Goal: Transaction & Acquisition: Purchase product/service

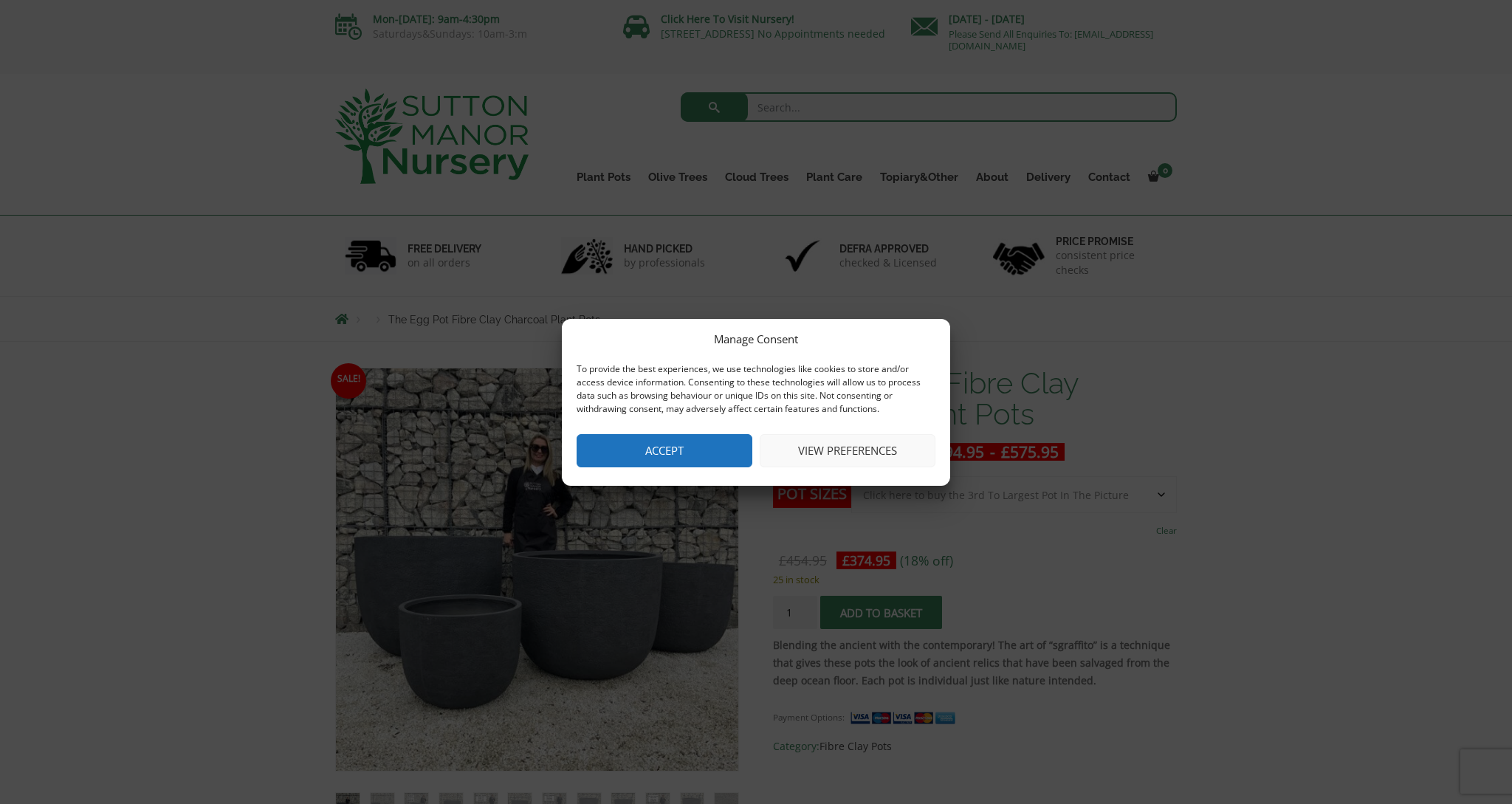
click at [699, 455] on button "Accept" at bounding box center [664, 450] width 175 height 33
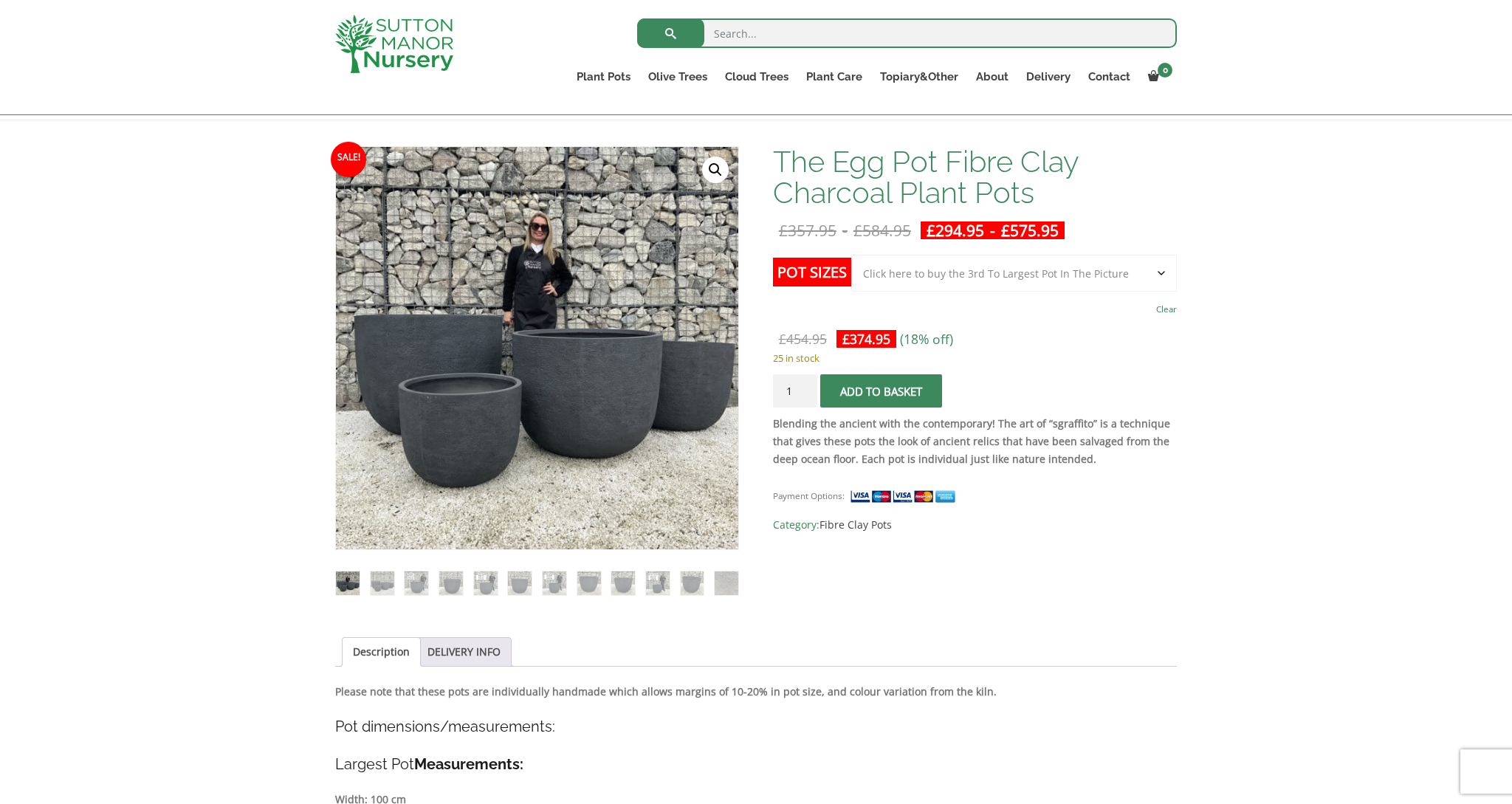
scroll to position [195, 0]
click at [378, 588] on img at bounding box center [383, 583] width 24 height 24
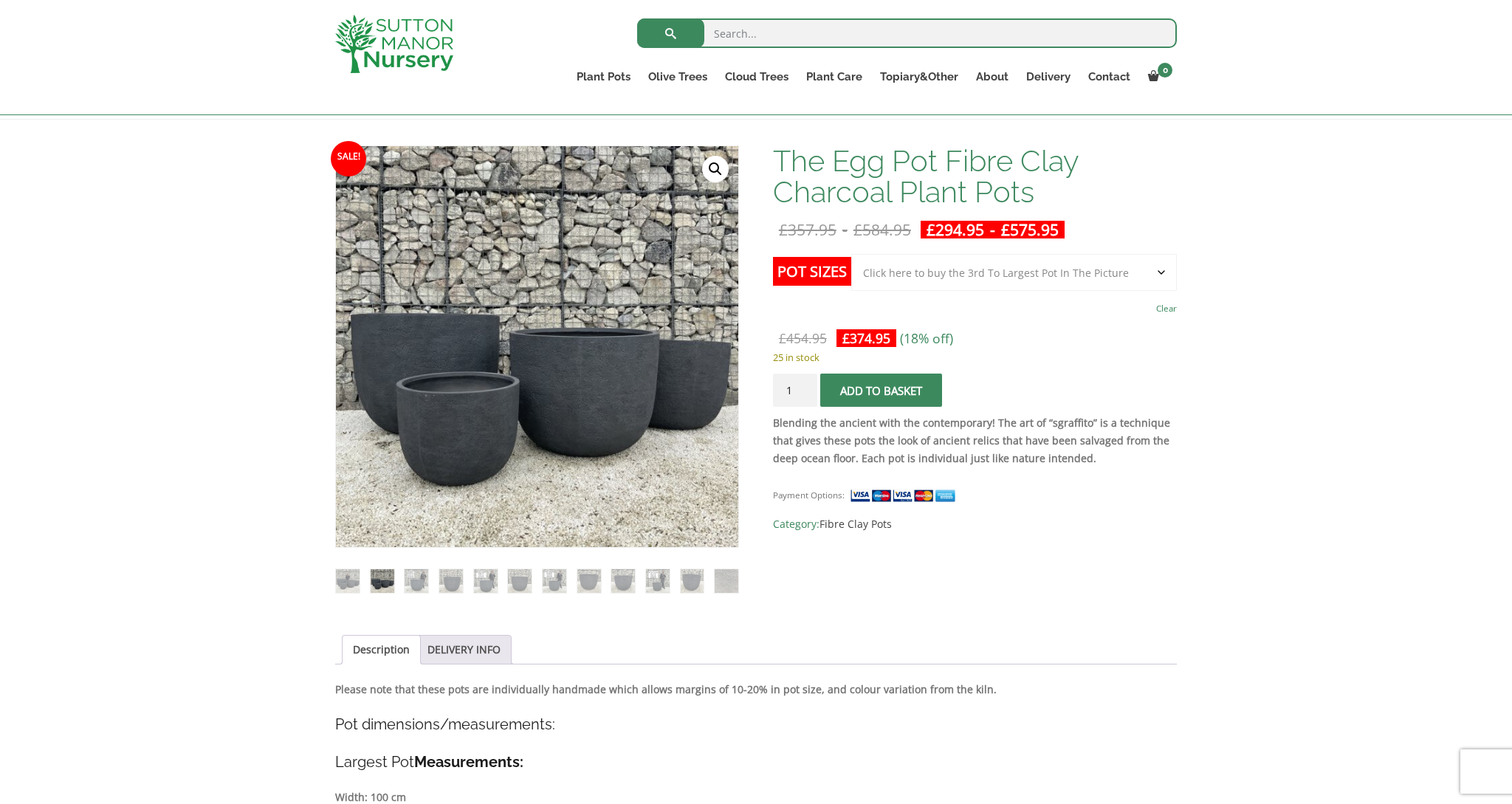
click at [401, 583] on ol at bounding box center [537, 570] width 404 height 45
click at [447, 580] on img at bounding box center [451, 581] width 24 height 24
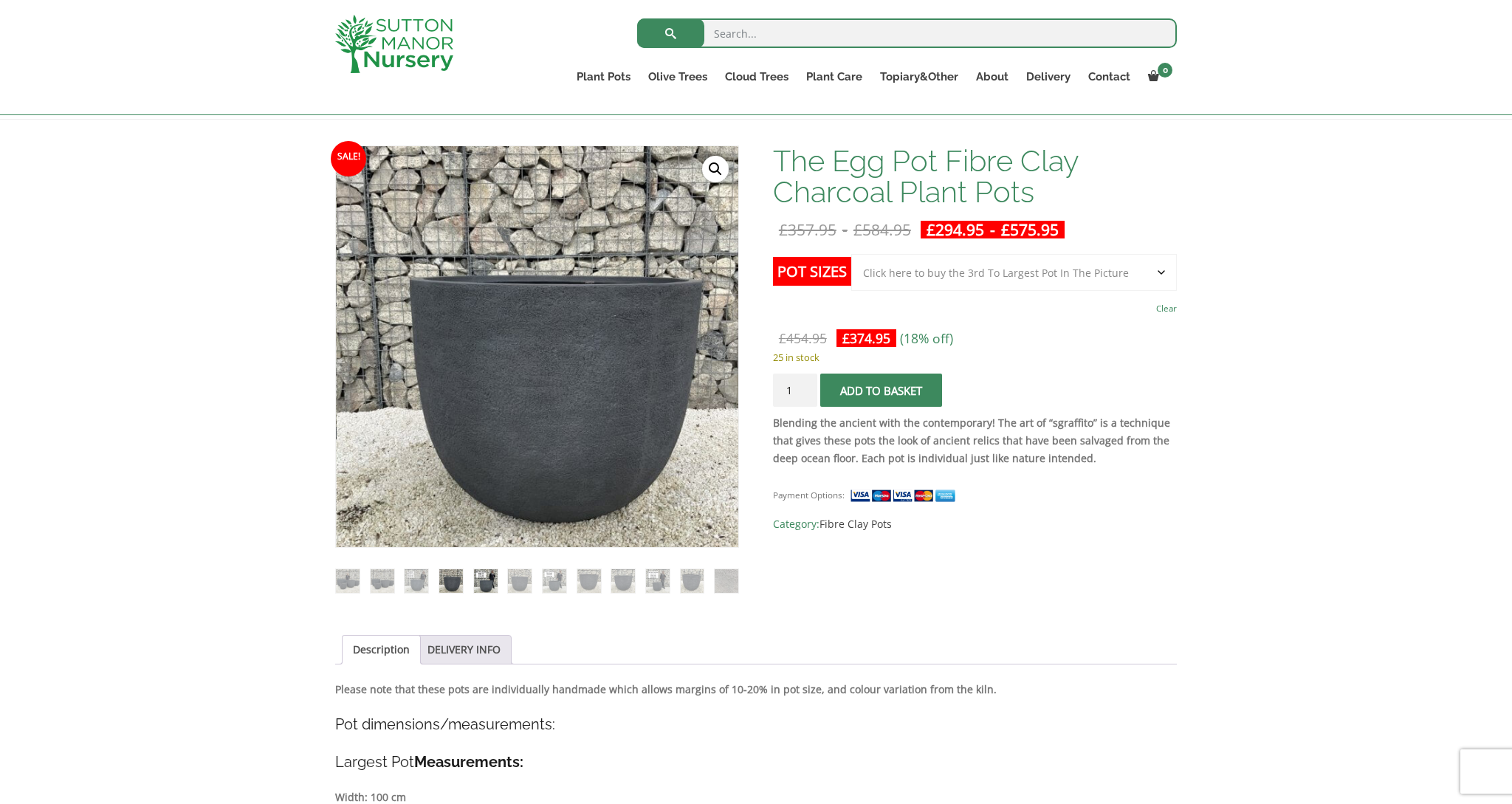
click at [483, 580] on img at bounding box center [486, 581] width 24 height 24
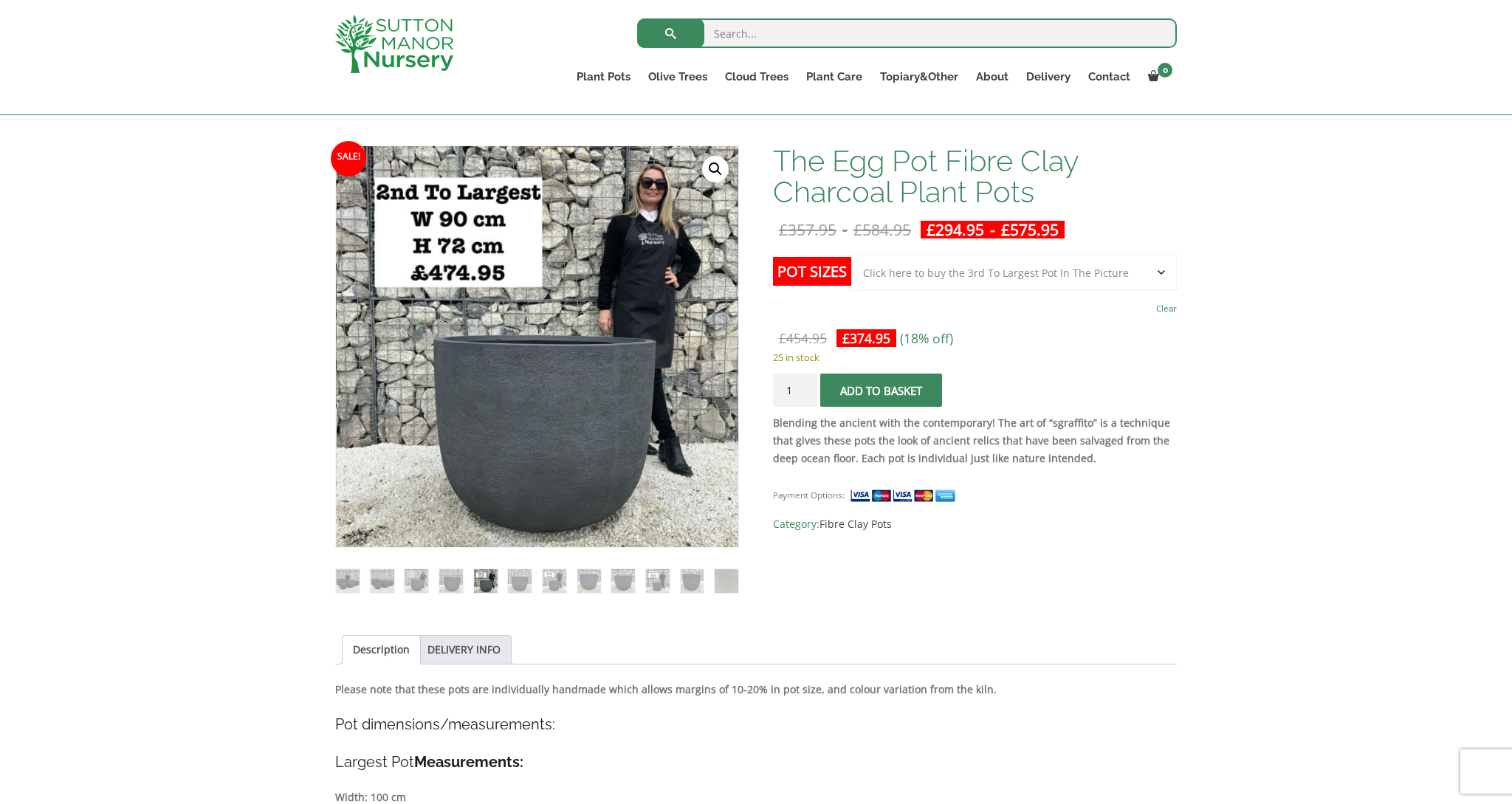
type input "2"
click at [806, 388] on input "2" at bounding box center [795, 390] width 44 height 33
click at [1119, 525] on div "Payment Options: SKU: N/A Category: Fibre Clay Pots" at bounding box center [974, 503] width 404 height 58
click at [900, 395] on button "Add to basket" at bounding box center [881, 390] width 122 height 33
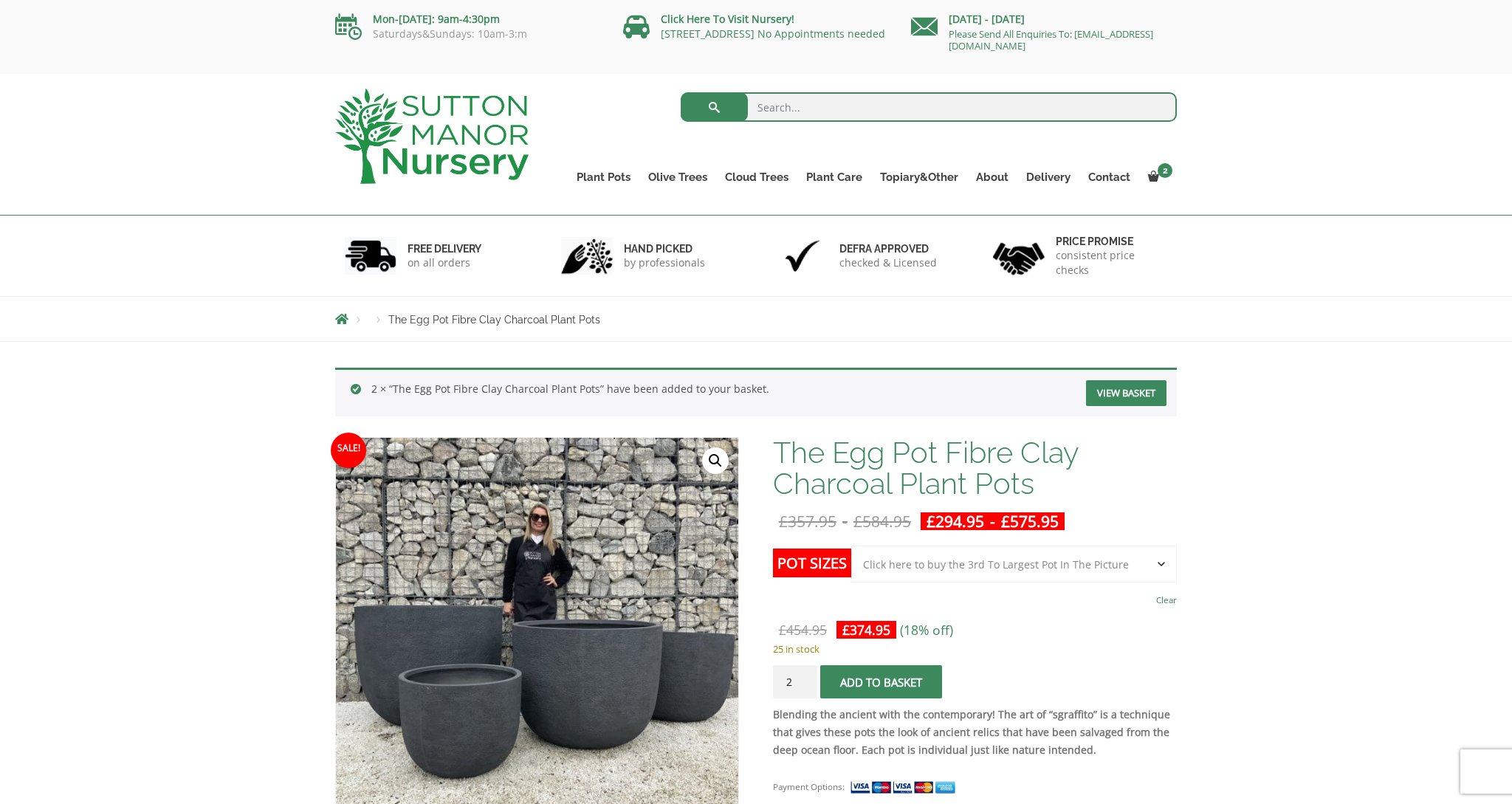
click at [1121, 392] on link "View basket" at bounding box center [1126, 392] width 81 height 26
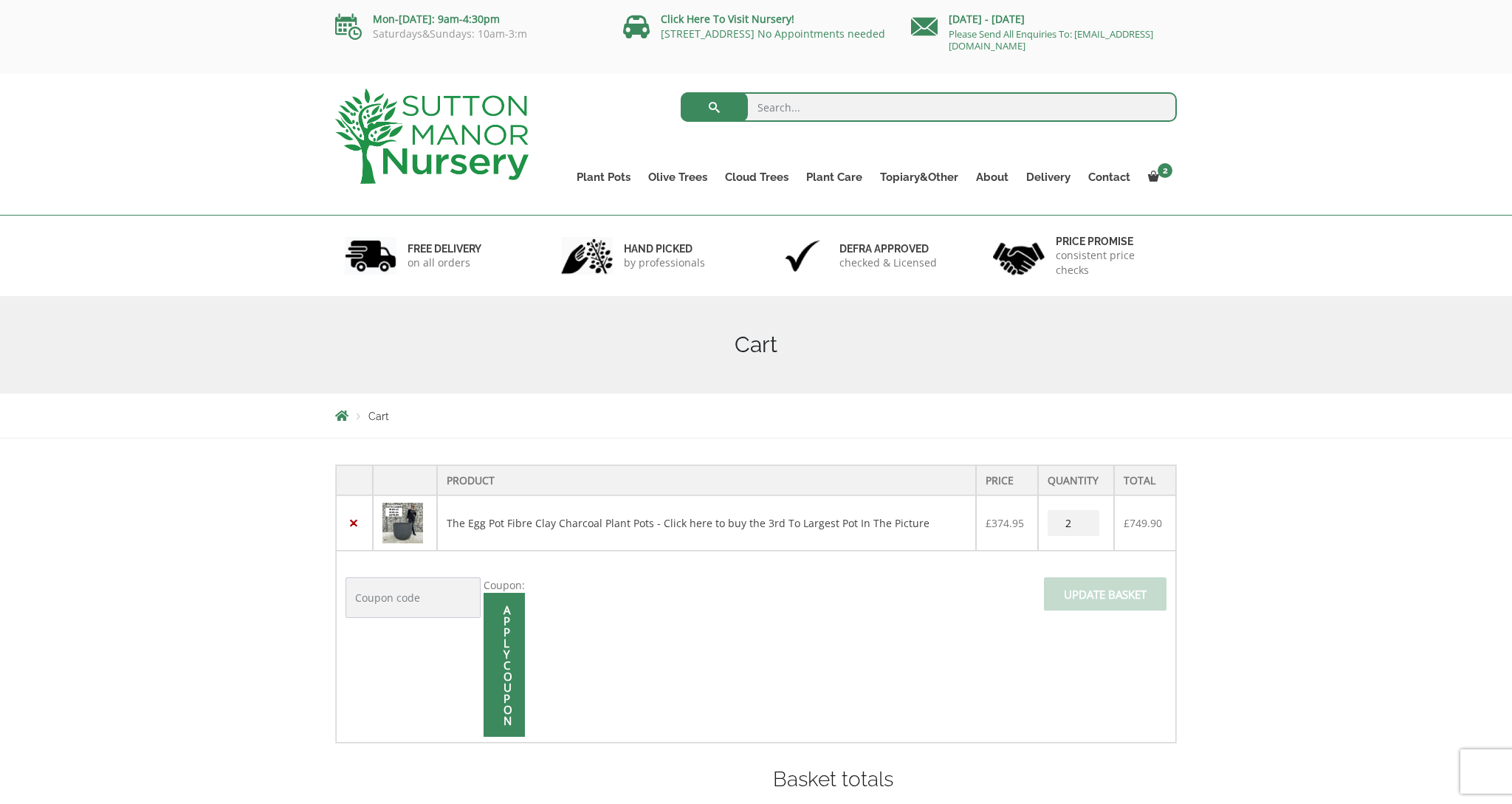
click at [1297, 535] on div "Product Price Quantity Total × The Egg Pot Fibre Clay Charcoal Plant Pots - Cli…" at bounding box center [756, 737] width 1512 height 597
click at [953, 610] on td "Coupon: Apply coupon Update basket" at bounding box center [756, 646] width 840 height 192
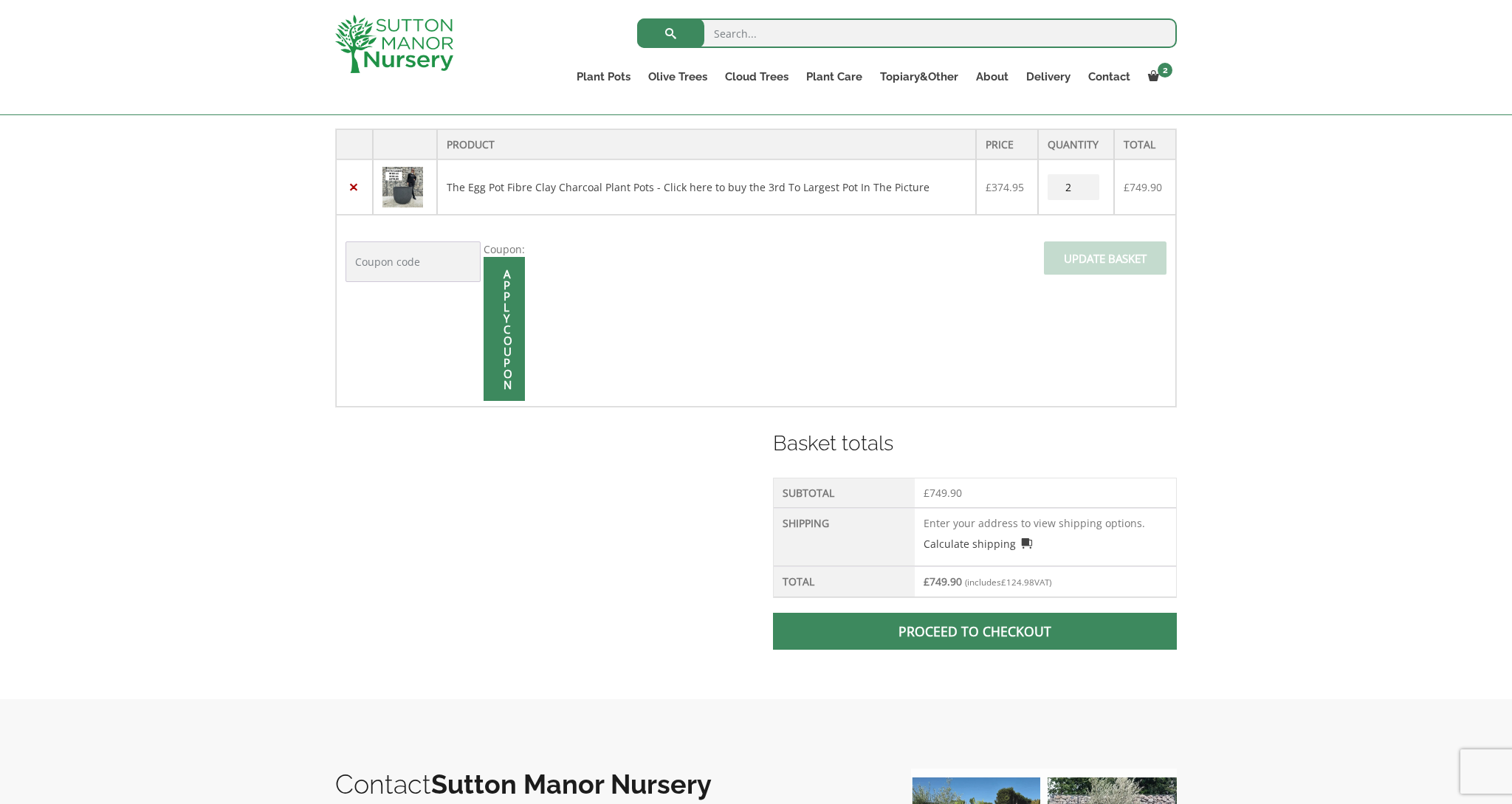
scroll to position [315, 0]
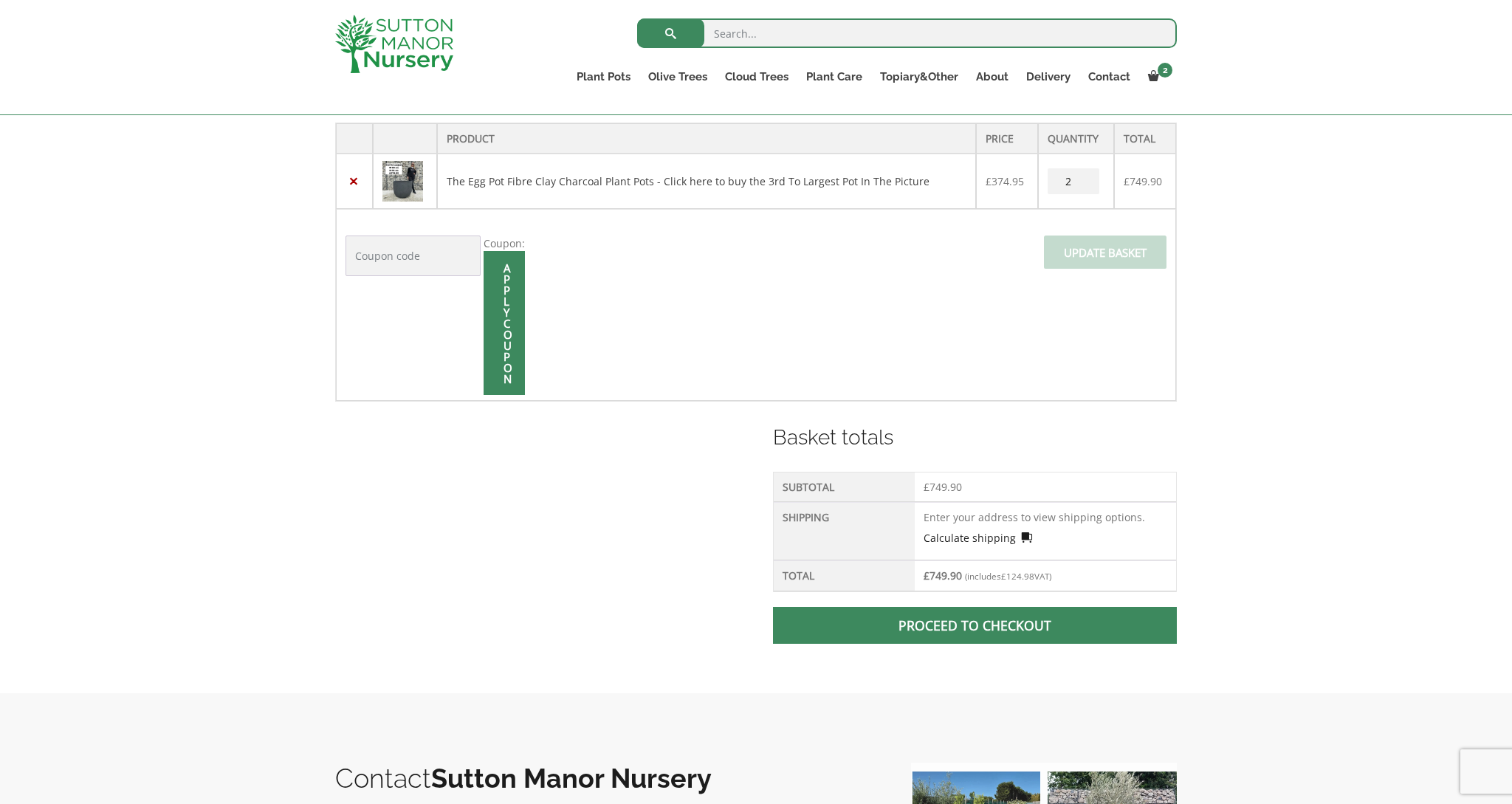
click at [1019, 537] on link "Calculate shipping" at bounding box center [978, 537] width 110 height 16
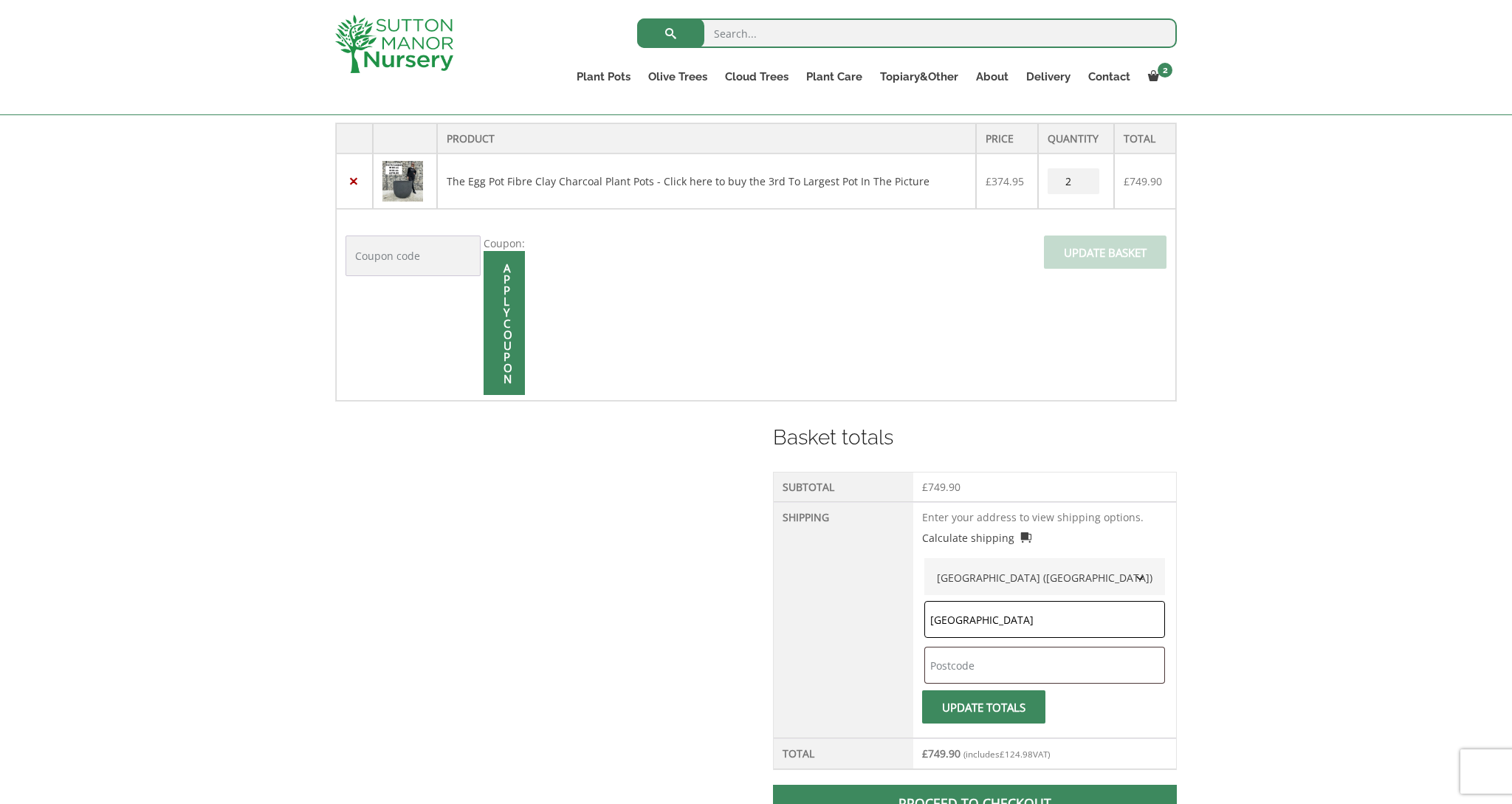
type input "norfolk"
type input "NR25 7UD"
click at [984, 707] on span "submit" at bounding box center [984, 707] width 0 height 0
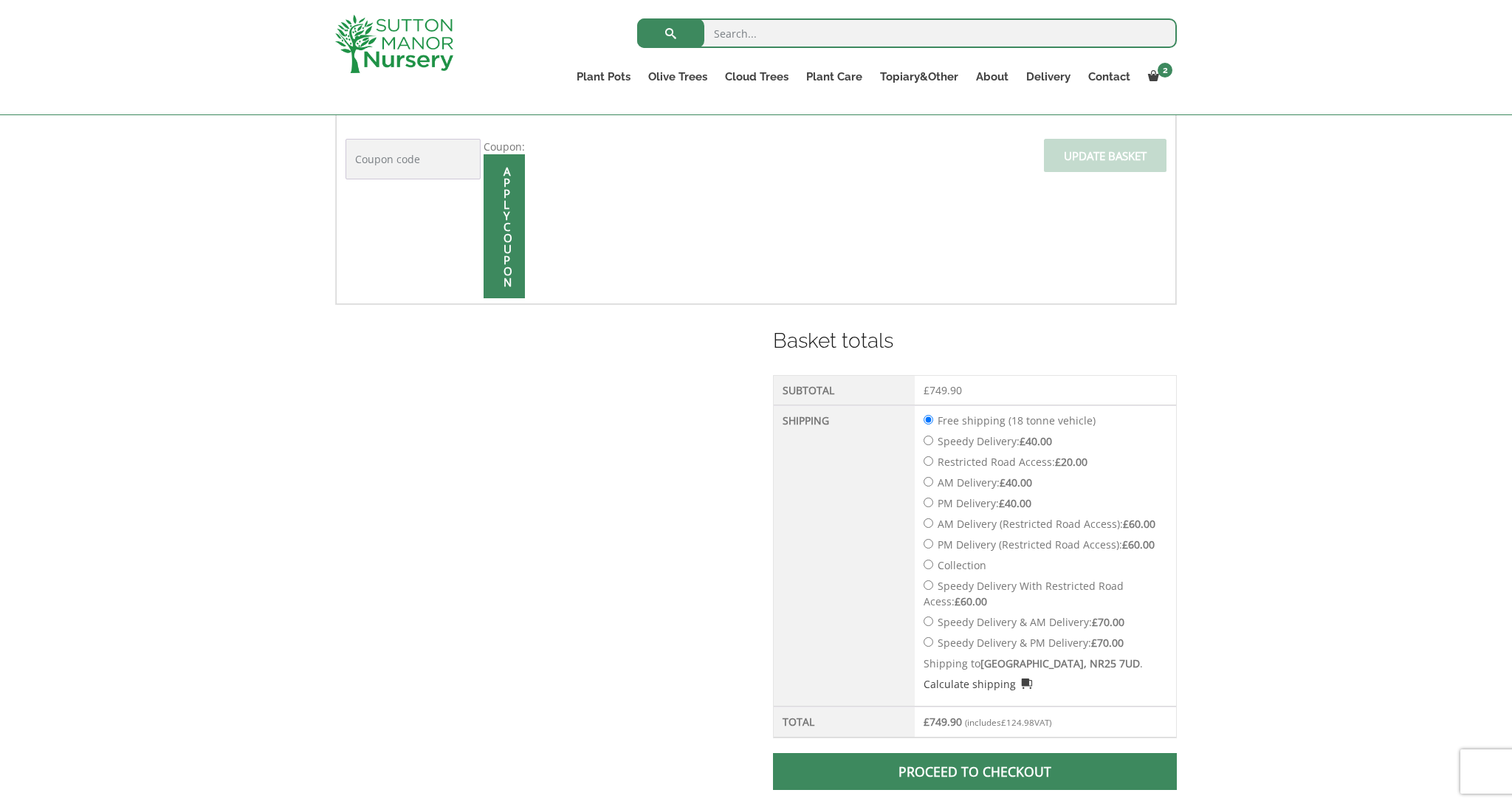
scroll to position [485, 0]
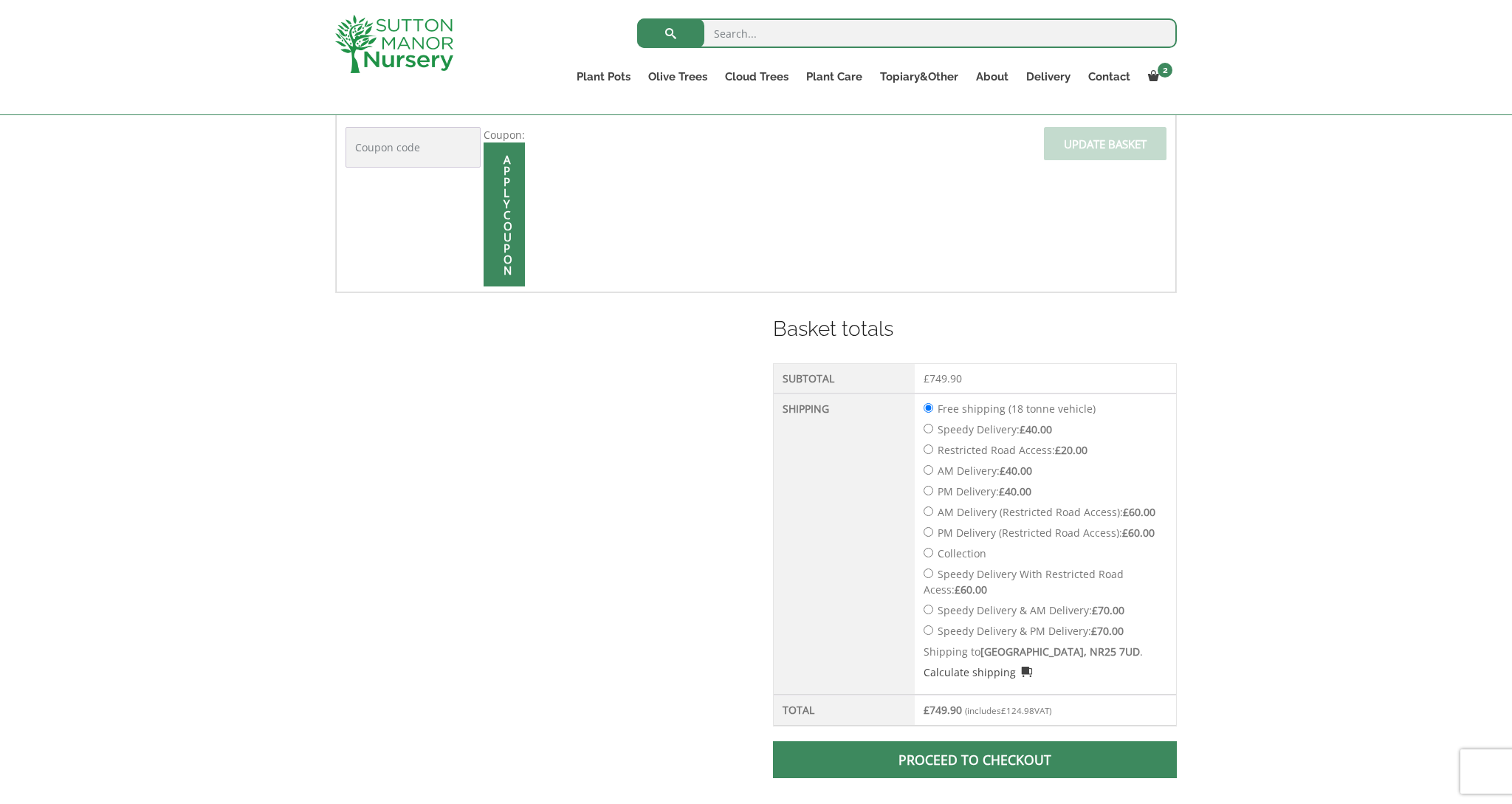
click at [1011, 429] on label "Speedy Delivery: £ 40.00" at bounding box center [994, 429] width 115 height 14
click at [933, 429] on input "Speedy Delivery: £ 40.00" at bounding box center [928, 428] width 10 height 10
radio input "true"
click at [928, 470] on input "AM Delivery: £ 40.00" at bounding box center [928, 469] width 10 height 10
radio input "true"
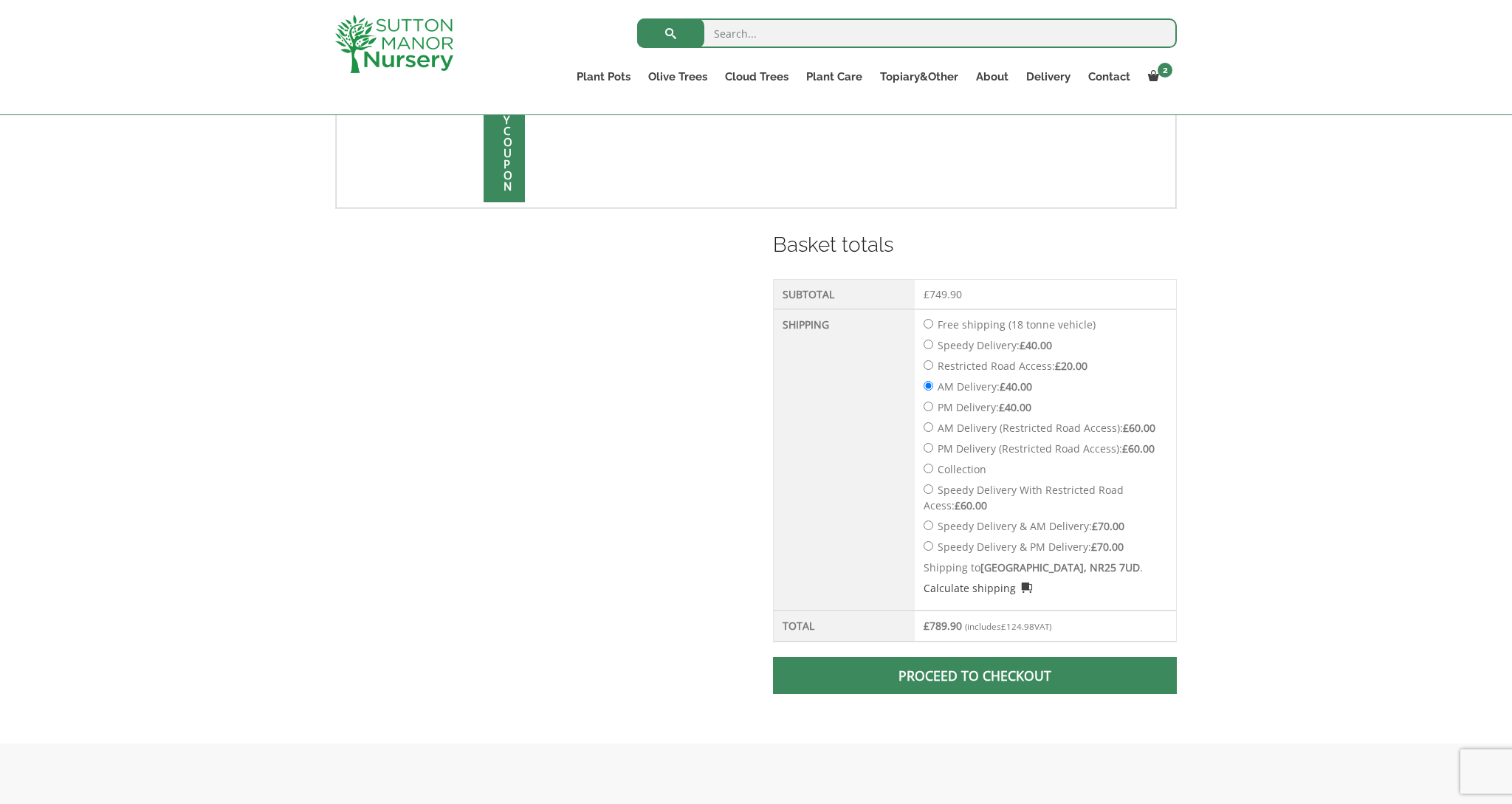
scroll to position [573, 0]
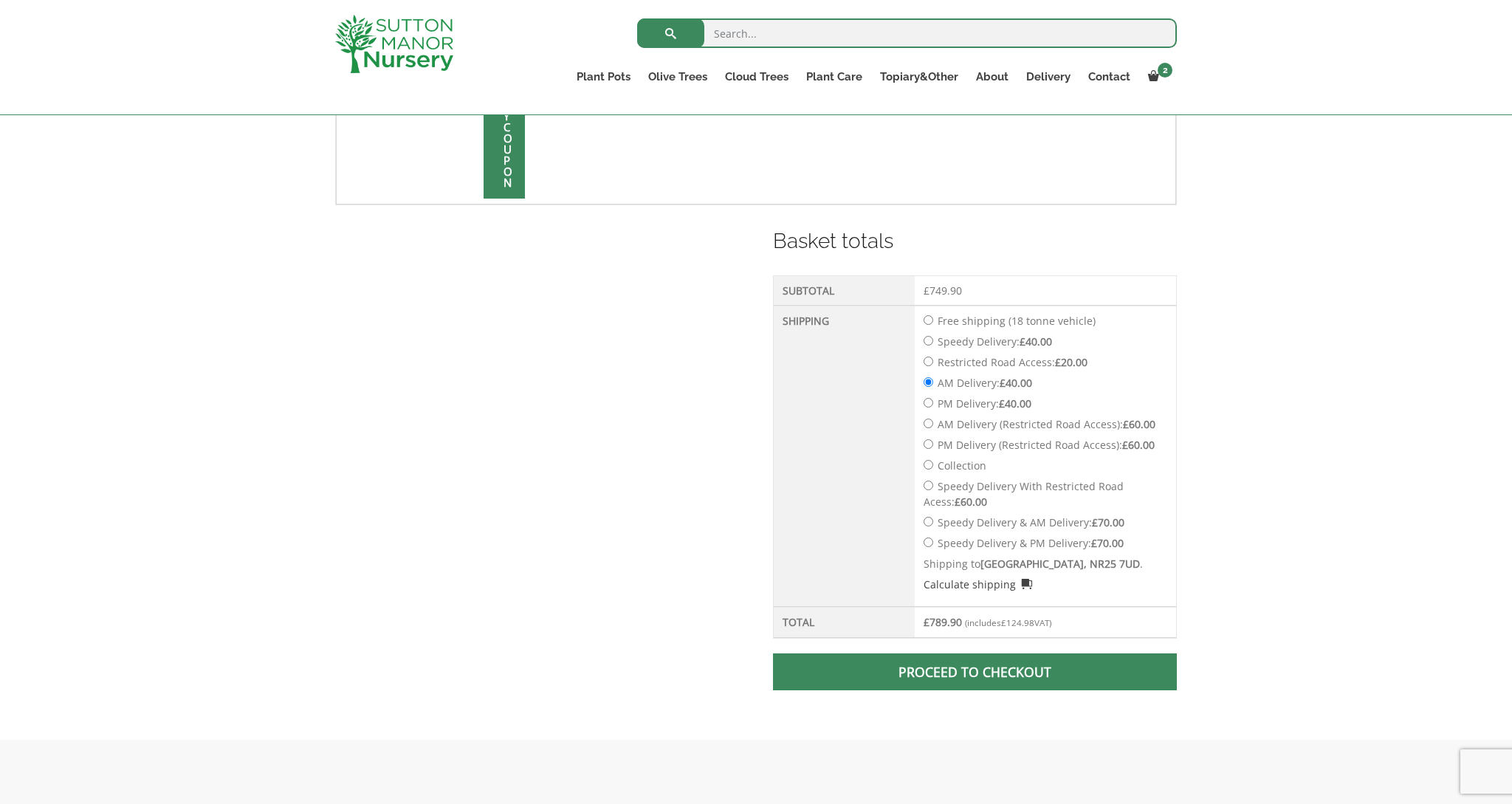
click at [989, 343] on label "Speedy Delivery: £ 40.00" at bounding box center [994, 341] width 115 height 14
click at [933, 343] on input "Speedy Delivery: £ 40.00" at bounding box center [928, 341] width 10 height 10
radio input "true"
click at [974, 671] on span at bounding box center [974, 671] width 0 height 0
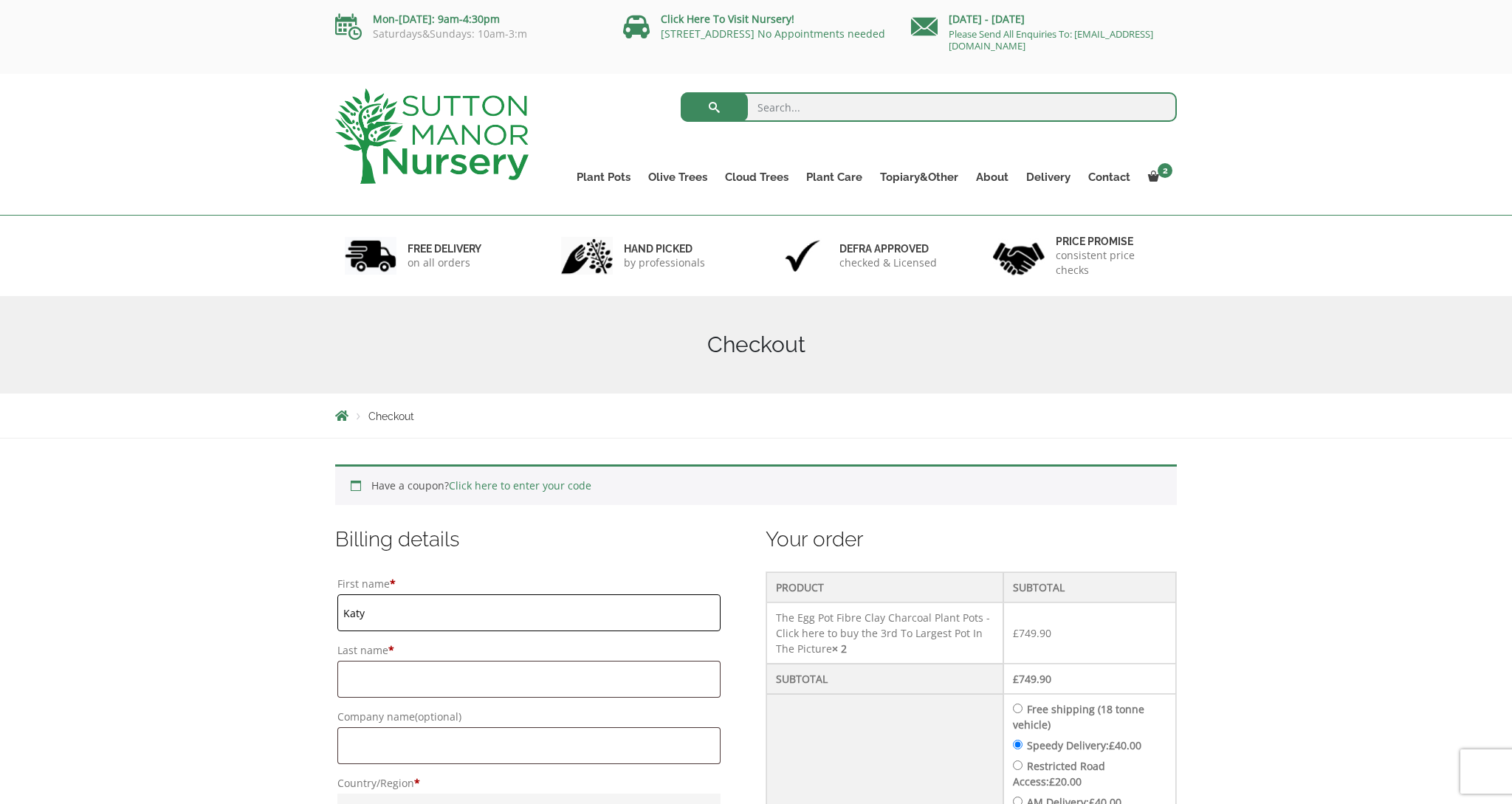
type input "Katy"
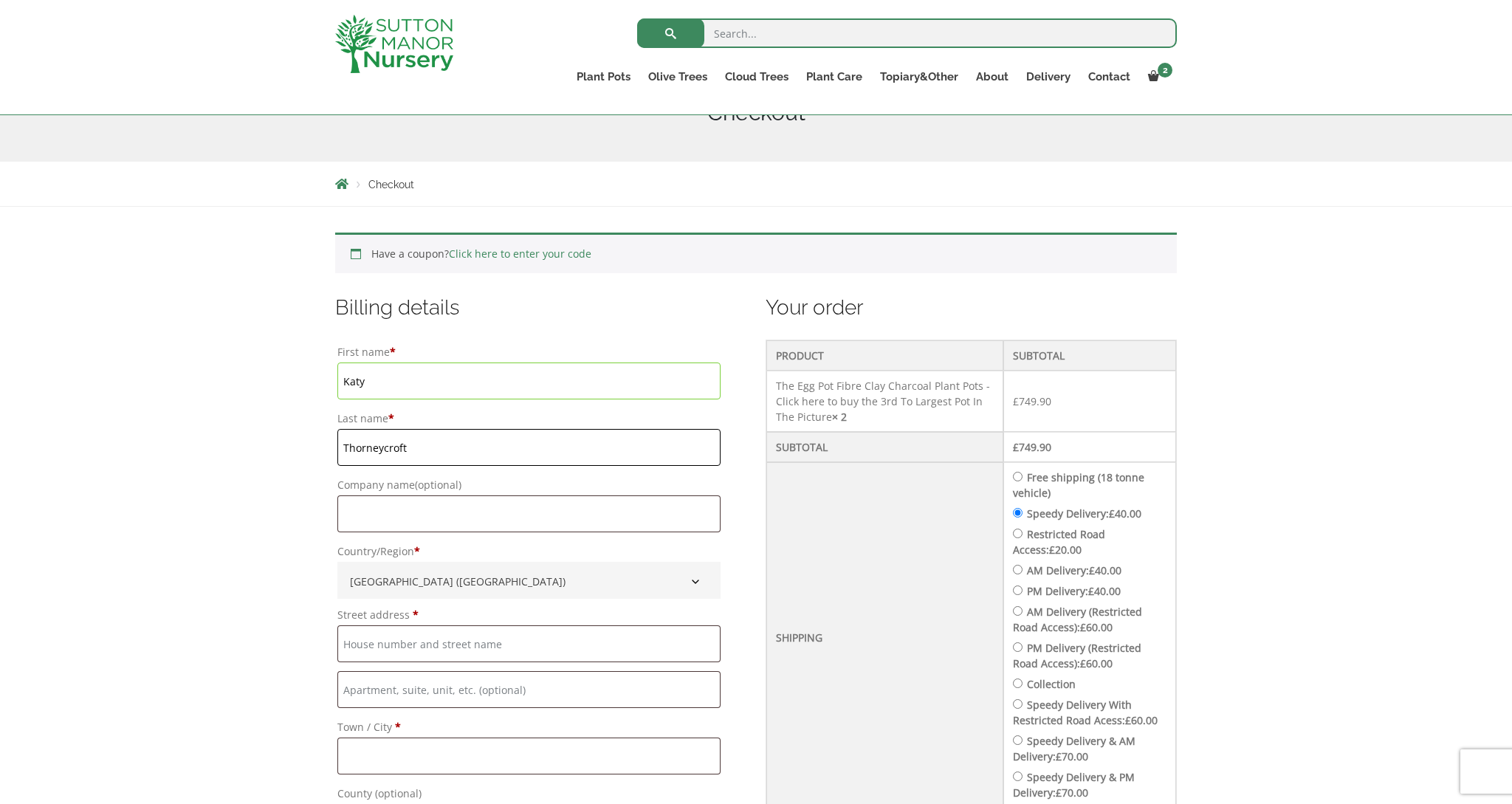
scroll to position [218, 0]
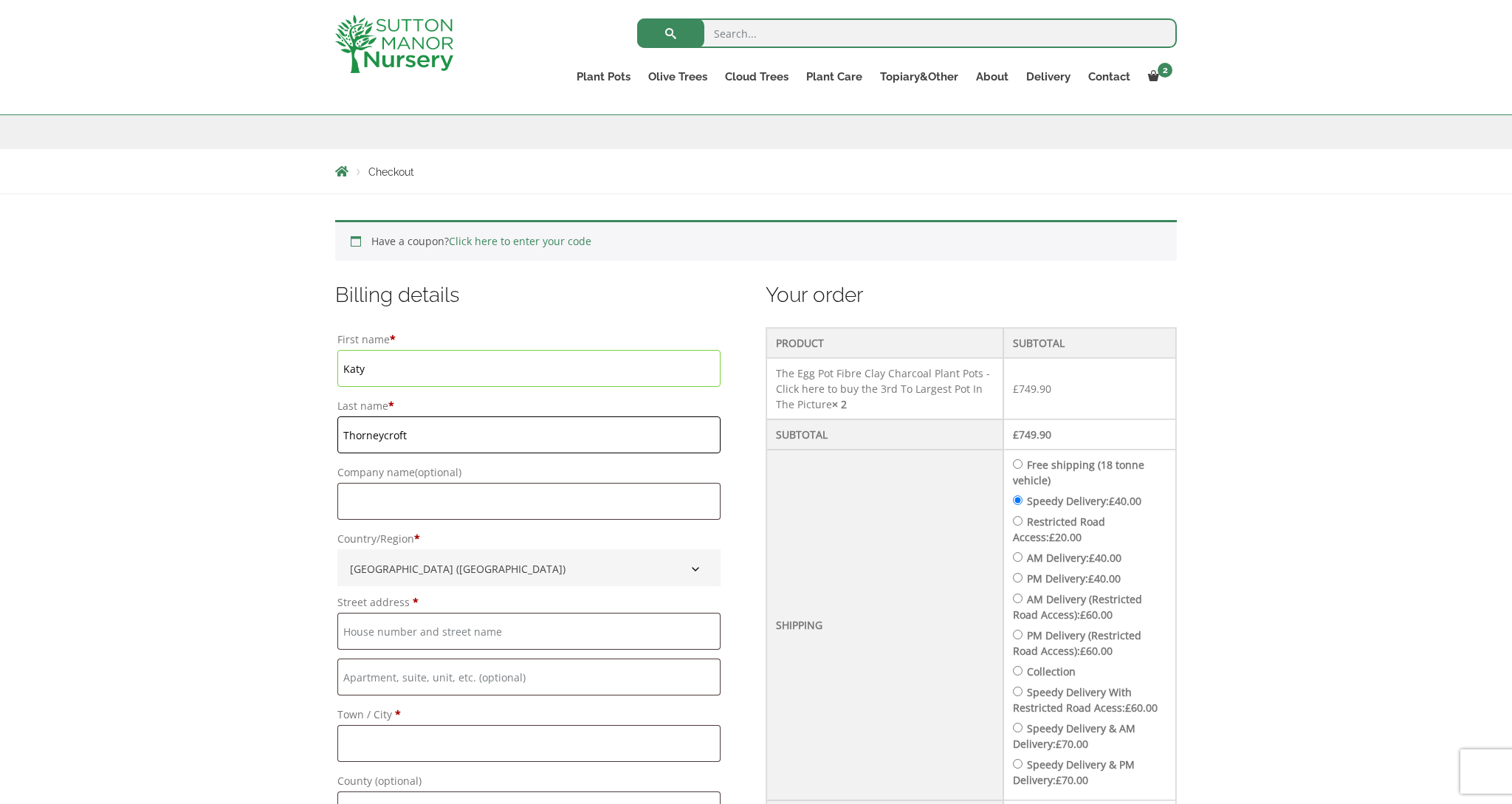
type input "Thorneycroft"
type input "[STREET_ADDRESS]"
click at [618, 706] on label "Town / City *" at bounding box center [529, 714] width 383 height 21
click at [618, 725] on input "Town / City *" at bounding box center [529, 743] width 383 height 37
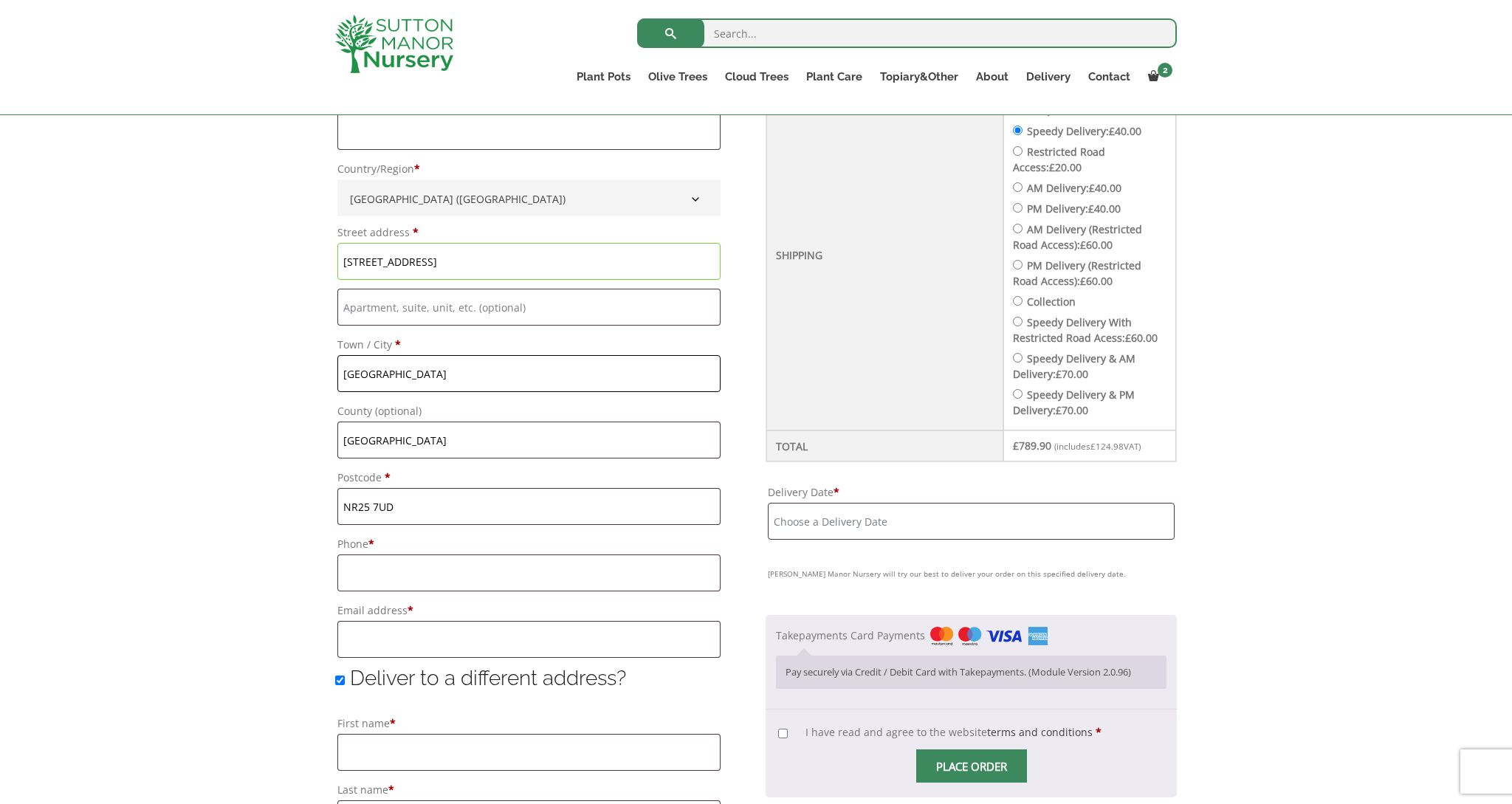
scroll to position [599, 0]
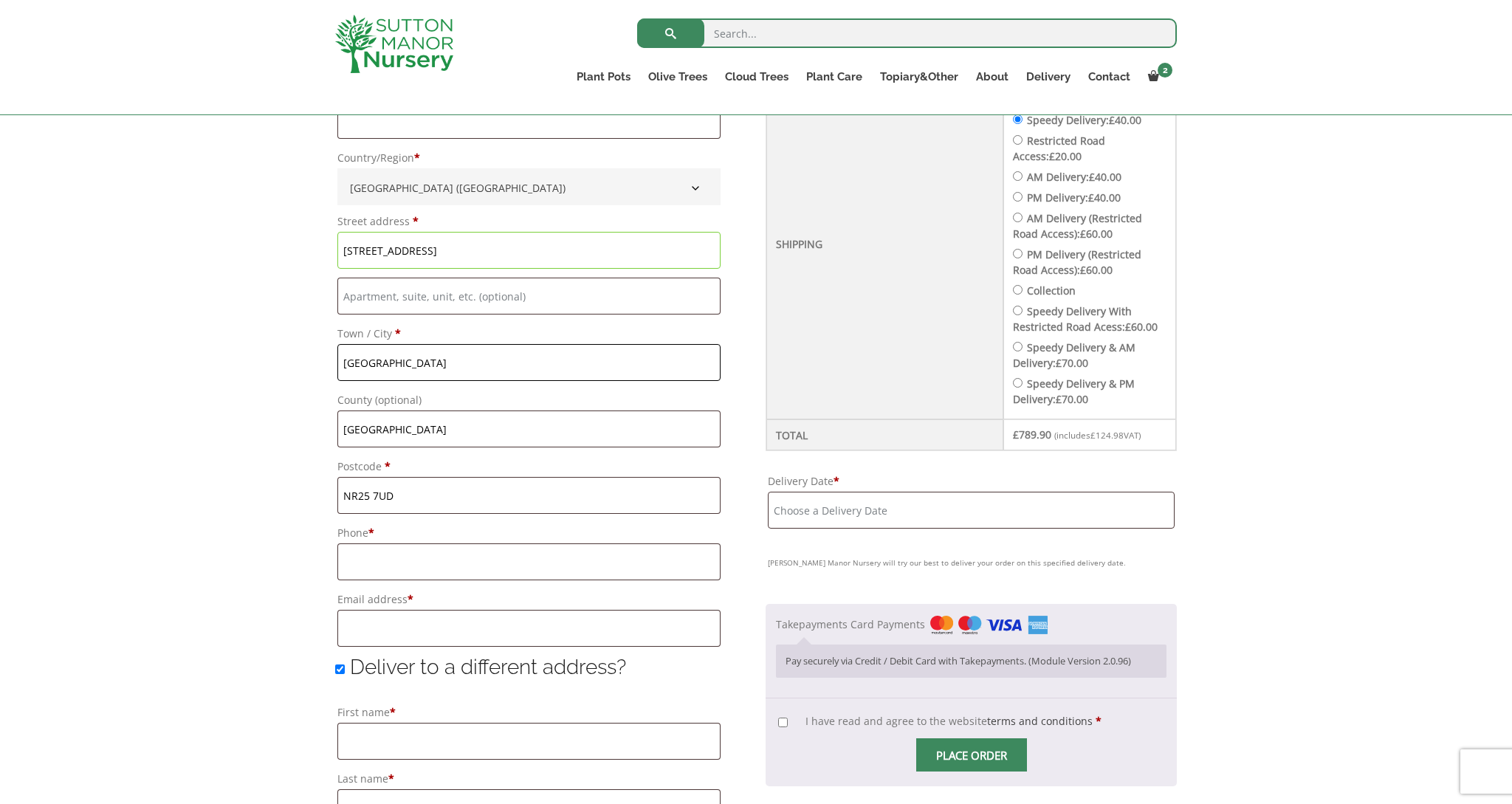
type input "[GEOGRAPHIC_DATA]"
drag, startPoint x: 391, startPoint y: 432, endPoint x: 324, endPoint y: 426, distance: 67.3
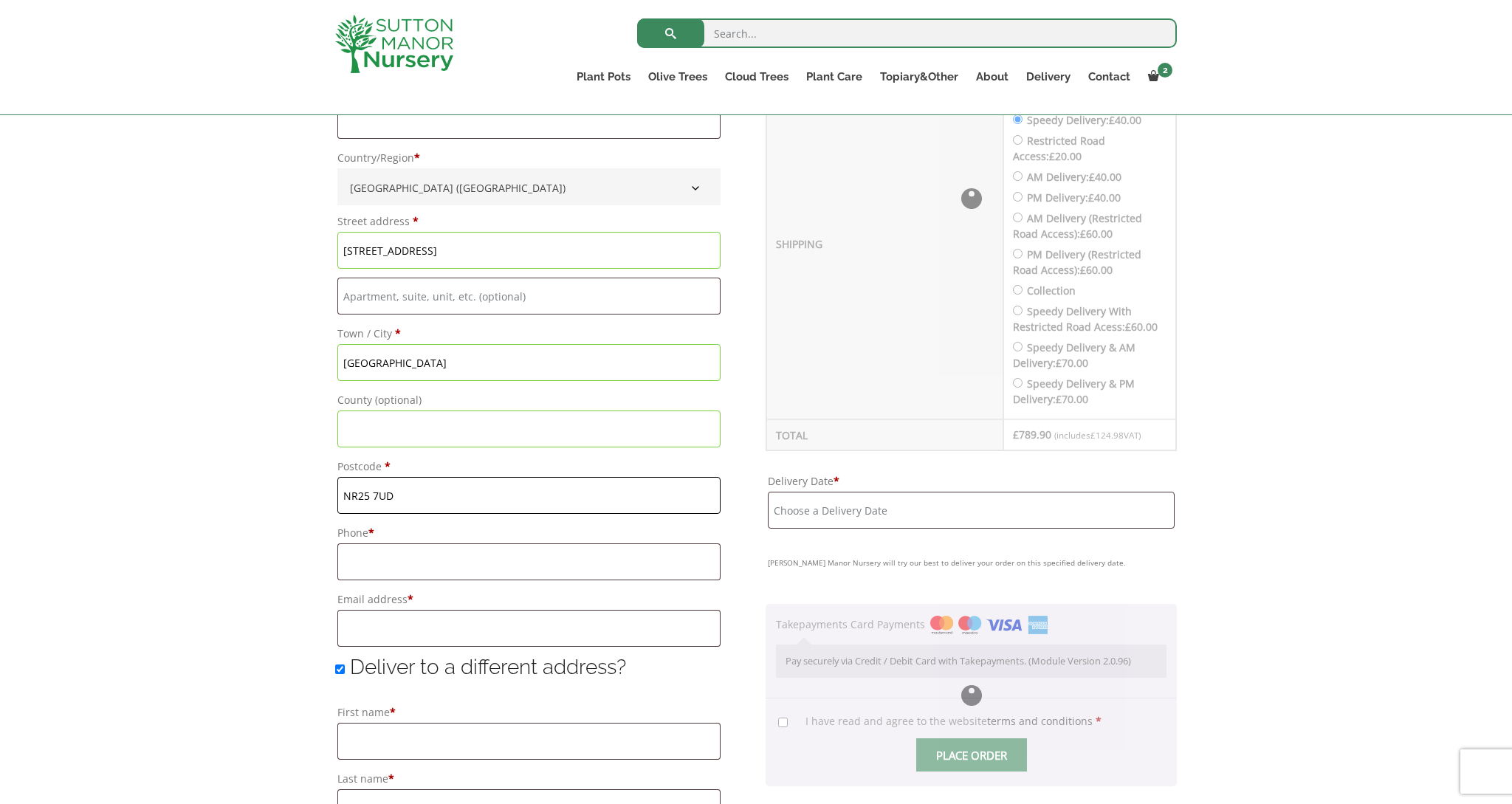
drag, startPoint x: 431, startPoint y: 500, endPoint x: 316, endPoint y: 495, distance: 115.1
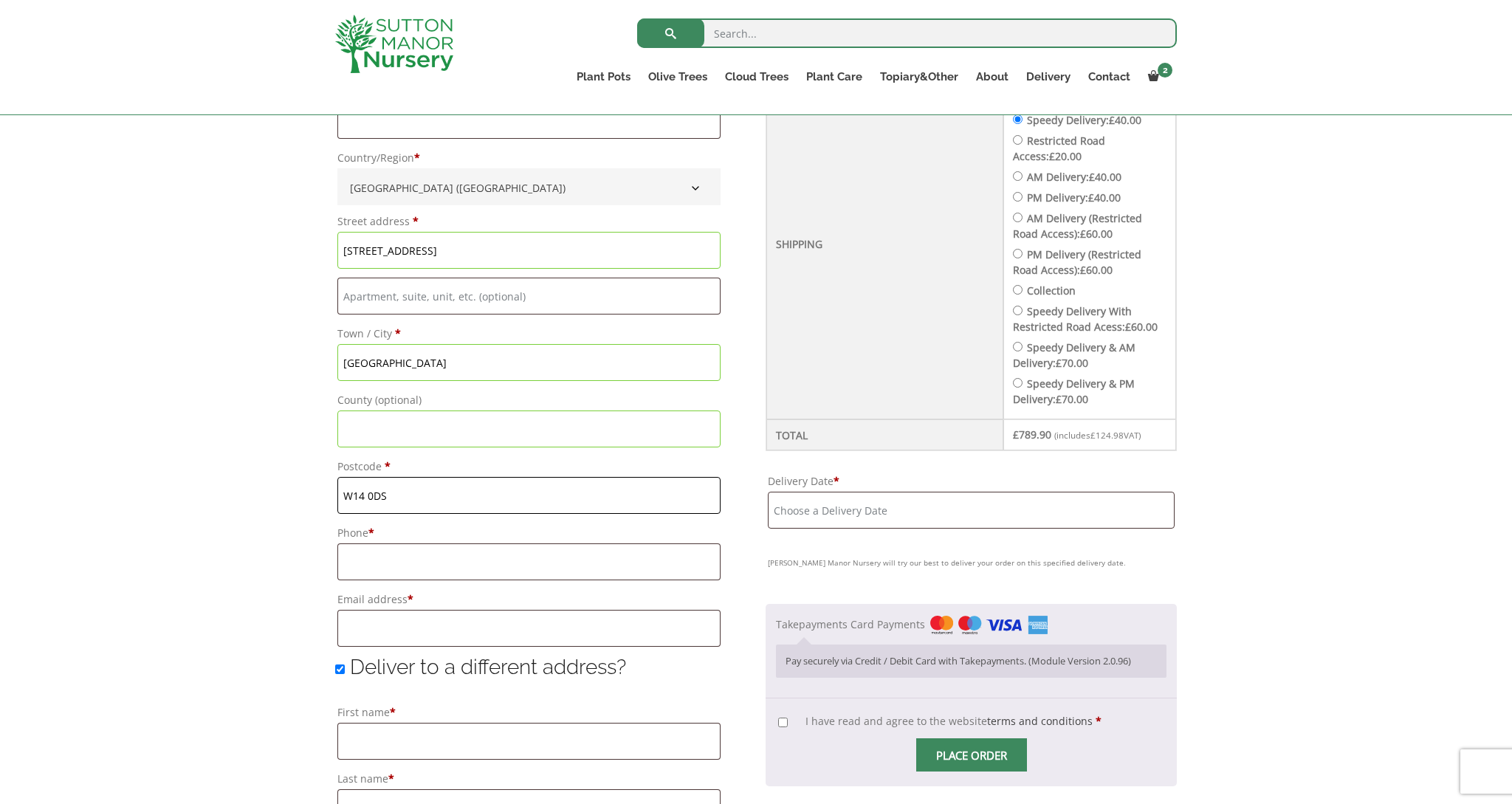
type input "W14 0DS"
click at [80, 478] on div "Have a coupon? Click here to enter your code Apply coupon Billing details First…" at bounding box center [756, 603] width 1512 height 1578
type input "07971555669"
type input "[EMAIL_ADDRESS][DOMAIN_NAME]"
click at [270, 618] on div "Have a coupon? Click here to enter your code Apply coupon Billing details First…" at bounding box center [756, 603] width 1512 height 1578
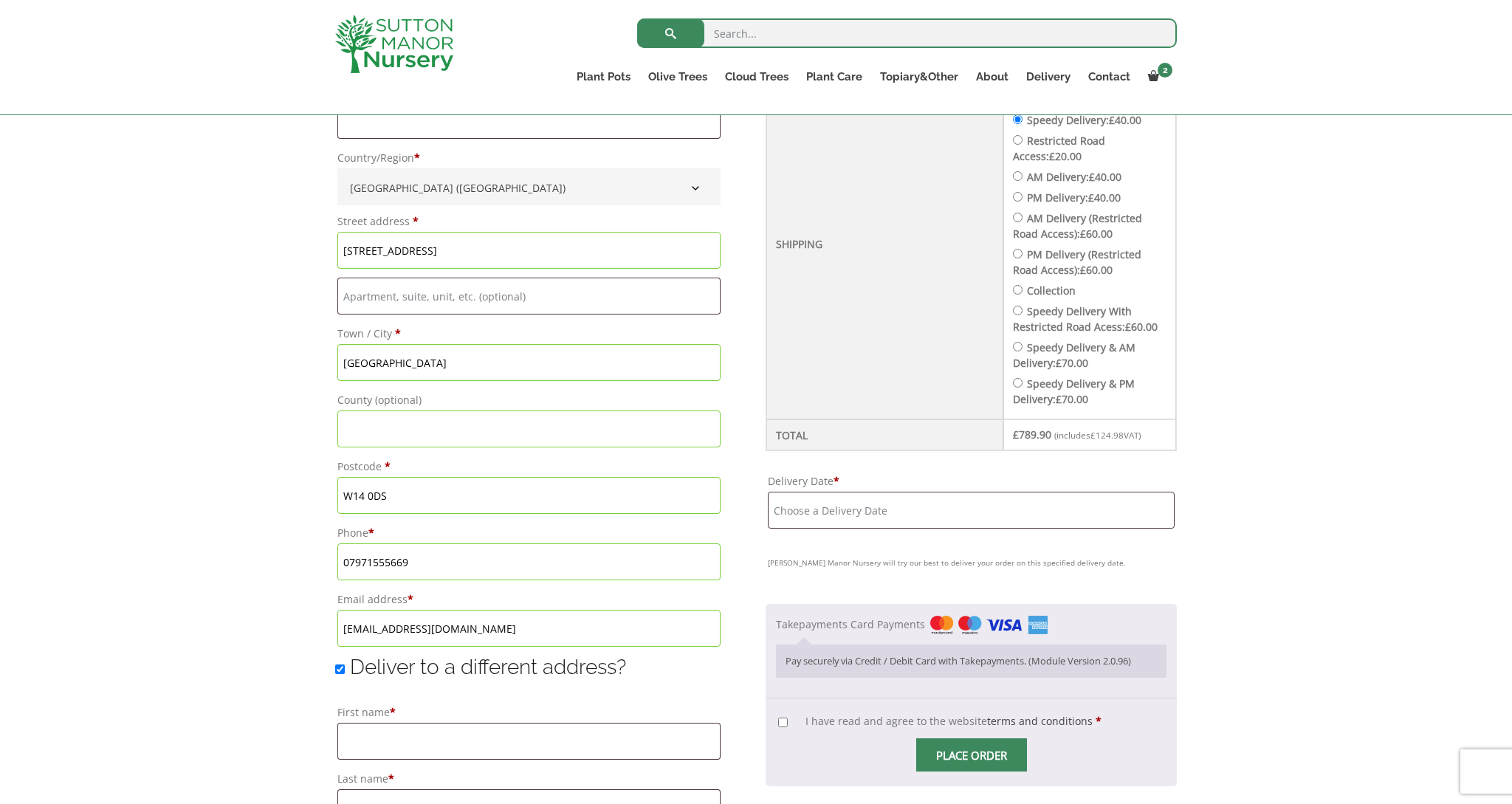
click at [339, 672] on input "Deliver to a different address?" at bounding box center [340, 669] width 10 height 10
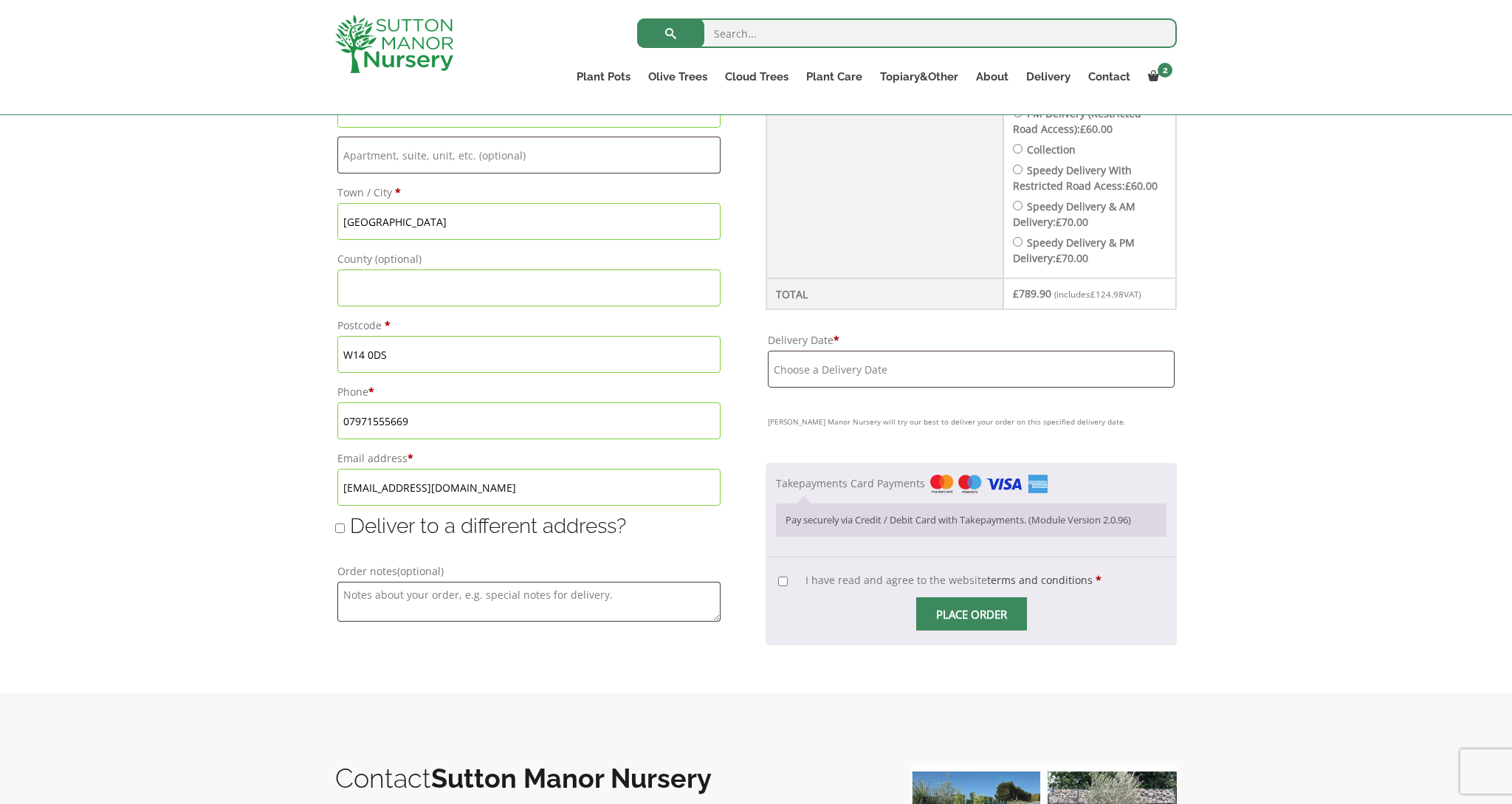
scroll to position [740, 0]
click at [344, 531] on input "Deliver to a different address?" at bounding box center [340, 528] width 10 height 10
checkbox input "true"
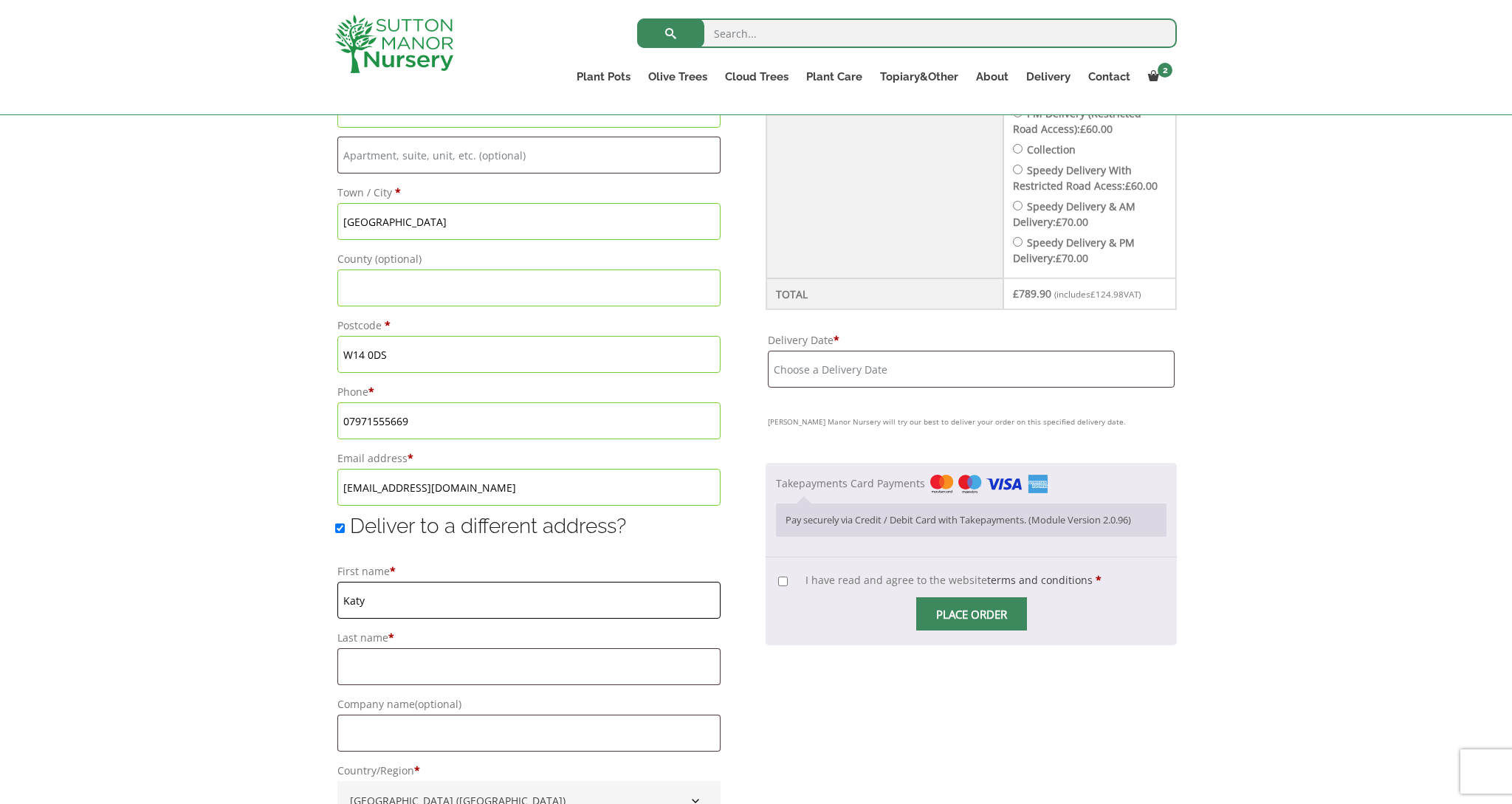
type input "Katy"
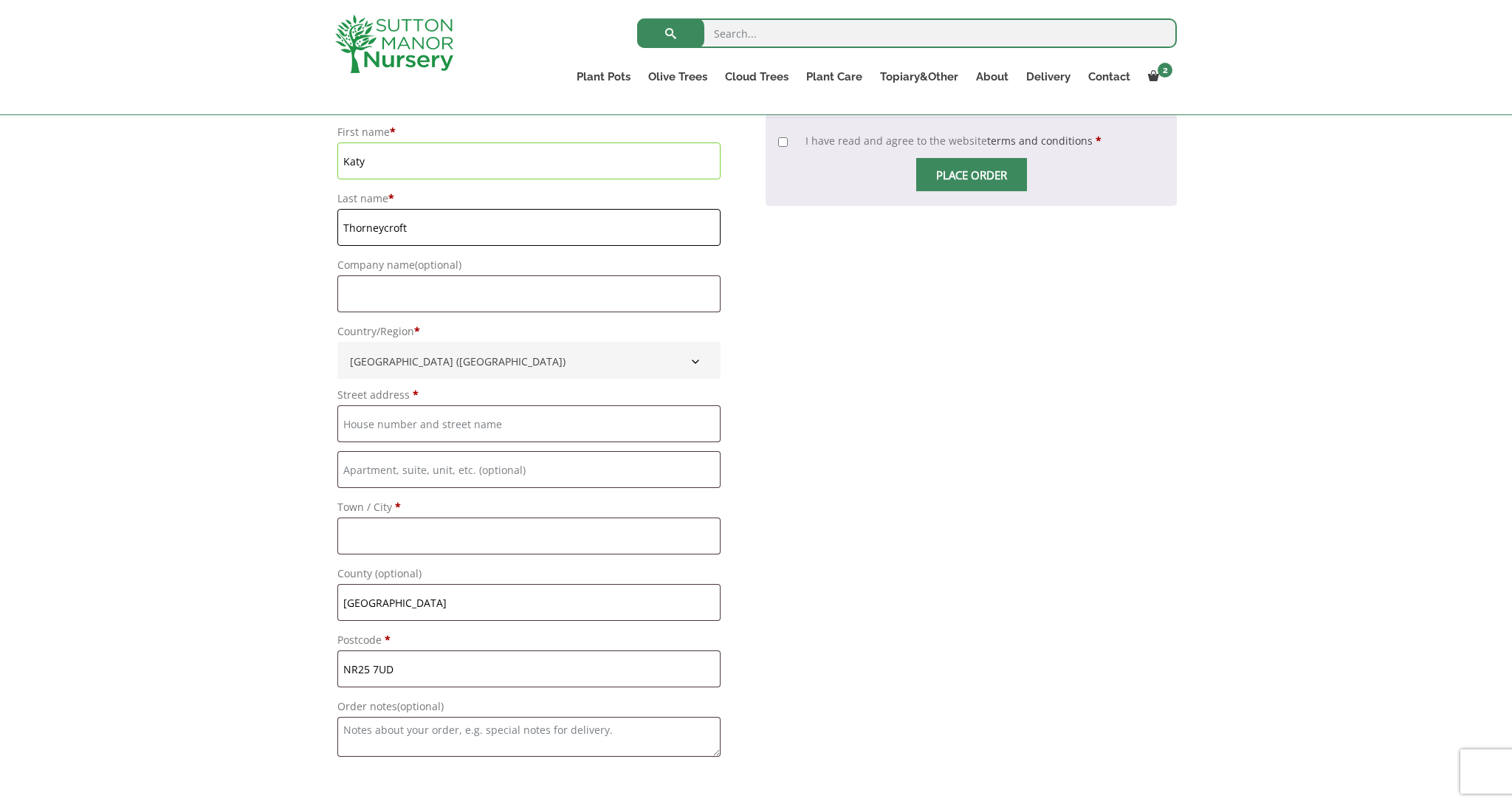
scroll to position [1182, 0]
type input "Thorneycroft"
type input "[GEOGRAPHIC_DATA]"
type input "Cley"
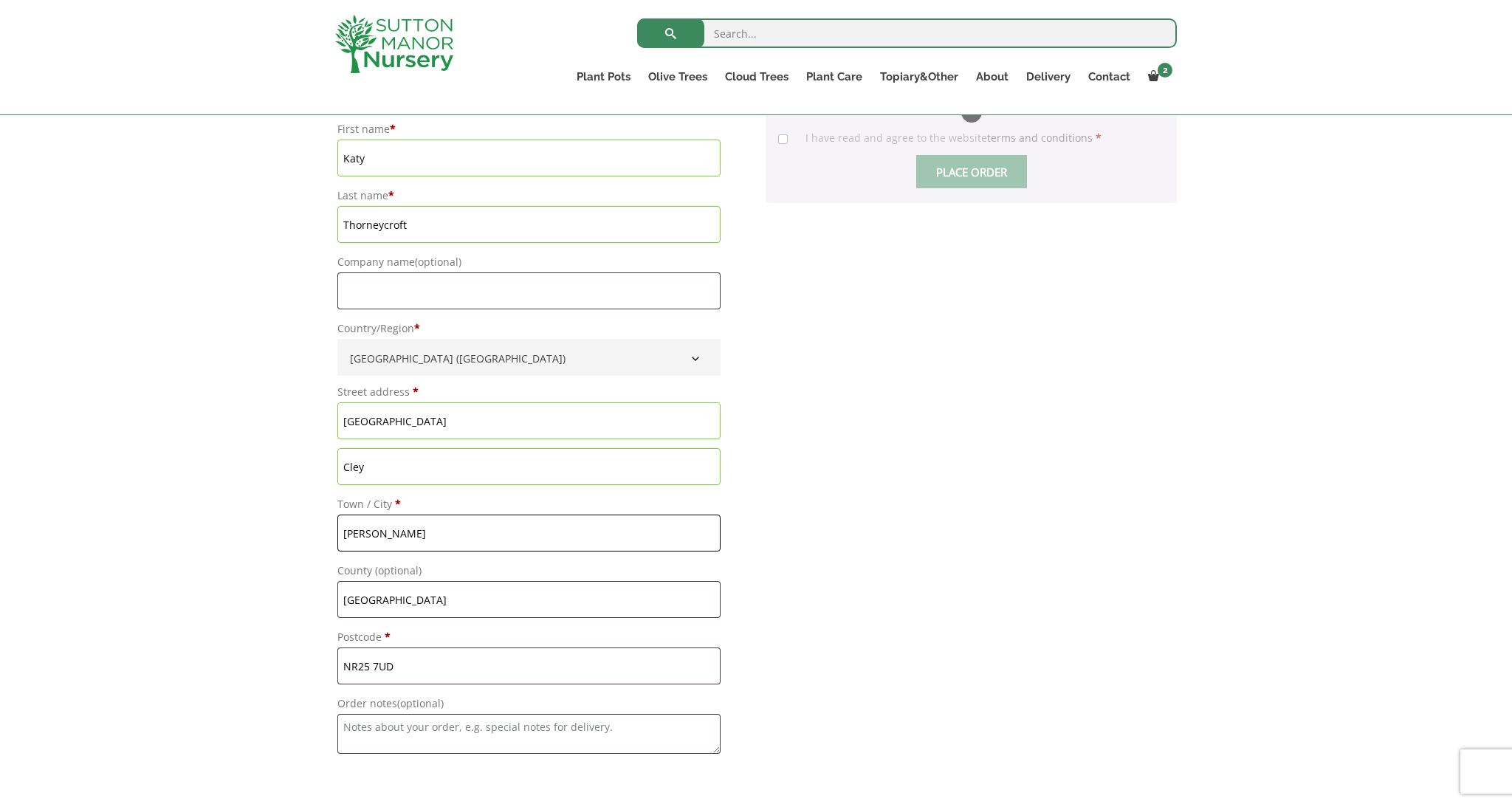
type input "[PERSON_NAME]"
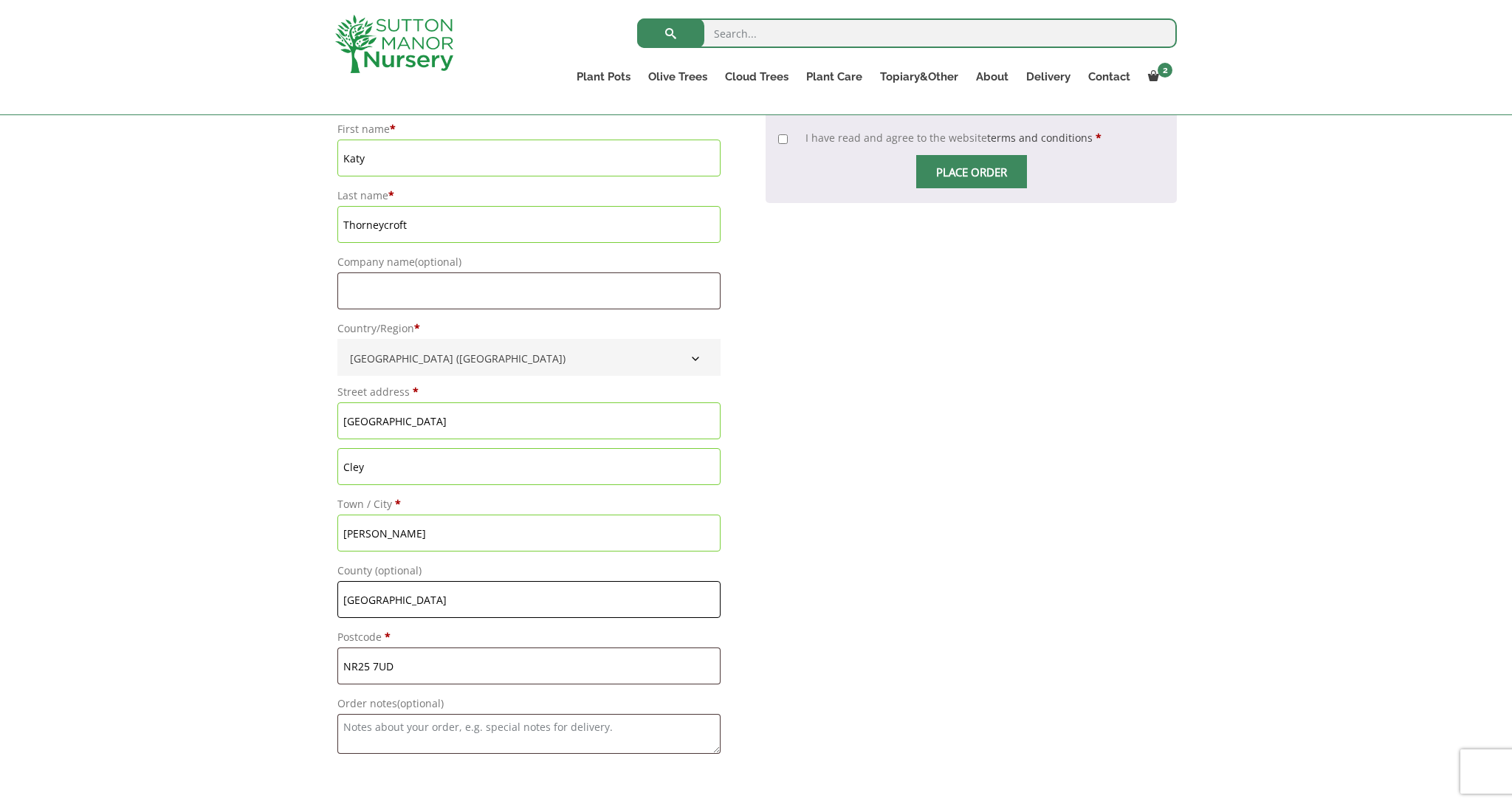
click at [351, 604] on input "norfolk" at bounding box center [529, 600] width 383 height 37
type input "[GEOGRAPHIC_DATA]"
click at [398, 731] on textarea "Order notes (optional)" at bounding box center [529, 734] width 383 height 40
drag, startPoint x: 366, startPoint y: 730, endPoint x: 388, endPoint y: 727, distance: 22.2
click at [388, 728] on textarea "Can drive down drive through gates into yard. If the cars down there are parked…" at bounding box center [529, 734] width 383 height 40
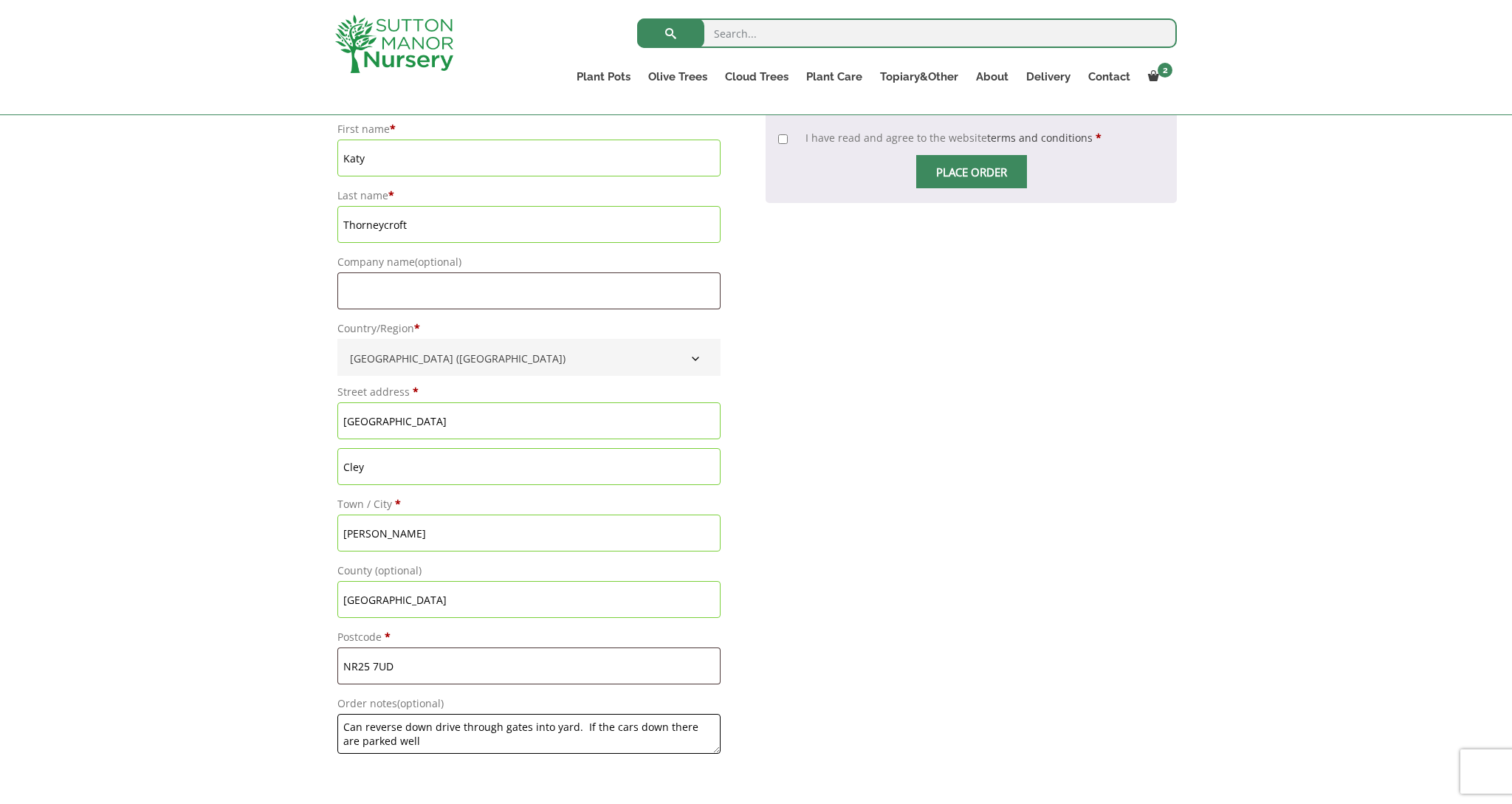
drag, startPoint x: 532, startPoint y: 728, endPoint x: 573, endPoint y: 728, distance: 41.0
click at [573, 728] on textarea "Can reverse down drive through gates into yard. If the cars down there are park…" at bounding box center [529, 734] width 383 height 40
click at [692, 737] on textarea "Can reverse down drive through gates. Easier access past tennis court. If the c…" at bounding box center [529, 734] width 383 height 40
click at [691, 728] on textarea "Can reverse down drive through gates. Easier access past tennis court. if not p…" at bounding box center [529, 734] width 383 height 40
drag, startPoint x: 690, startPoint y: 728, endPoint x: 703, endPoint y: 738, distance: 16.4
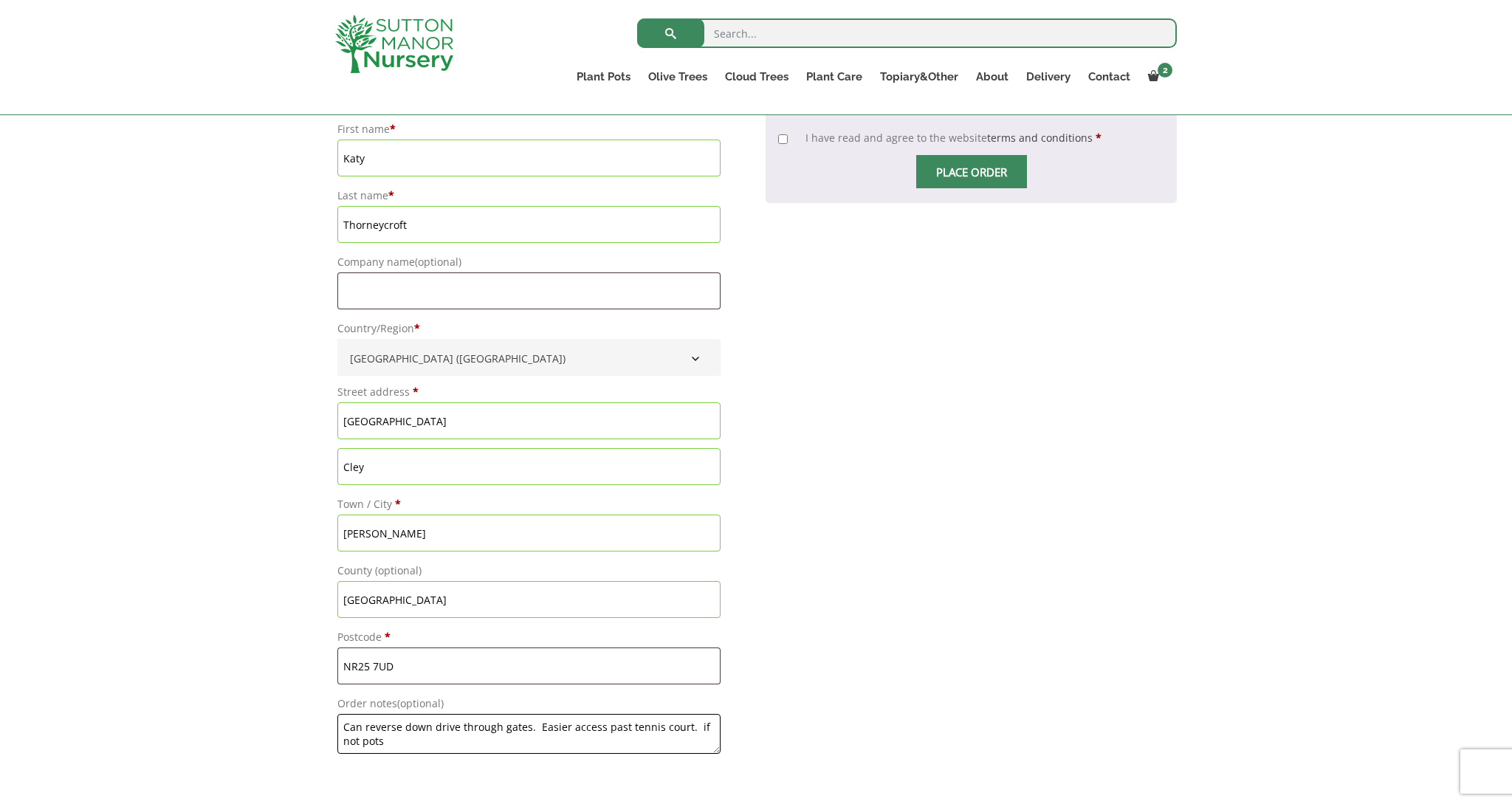
click at [699, 737] on textarea "Can reverse down drive through gates. Easier access past tennis court. if not p…" at bounding box center [529, 734] width 383 height 40
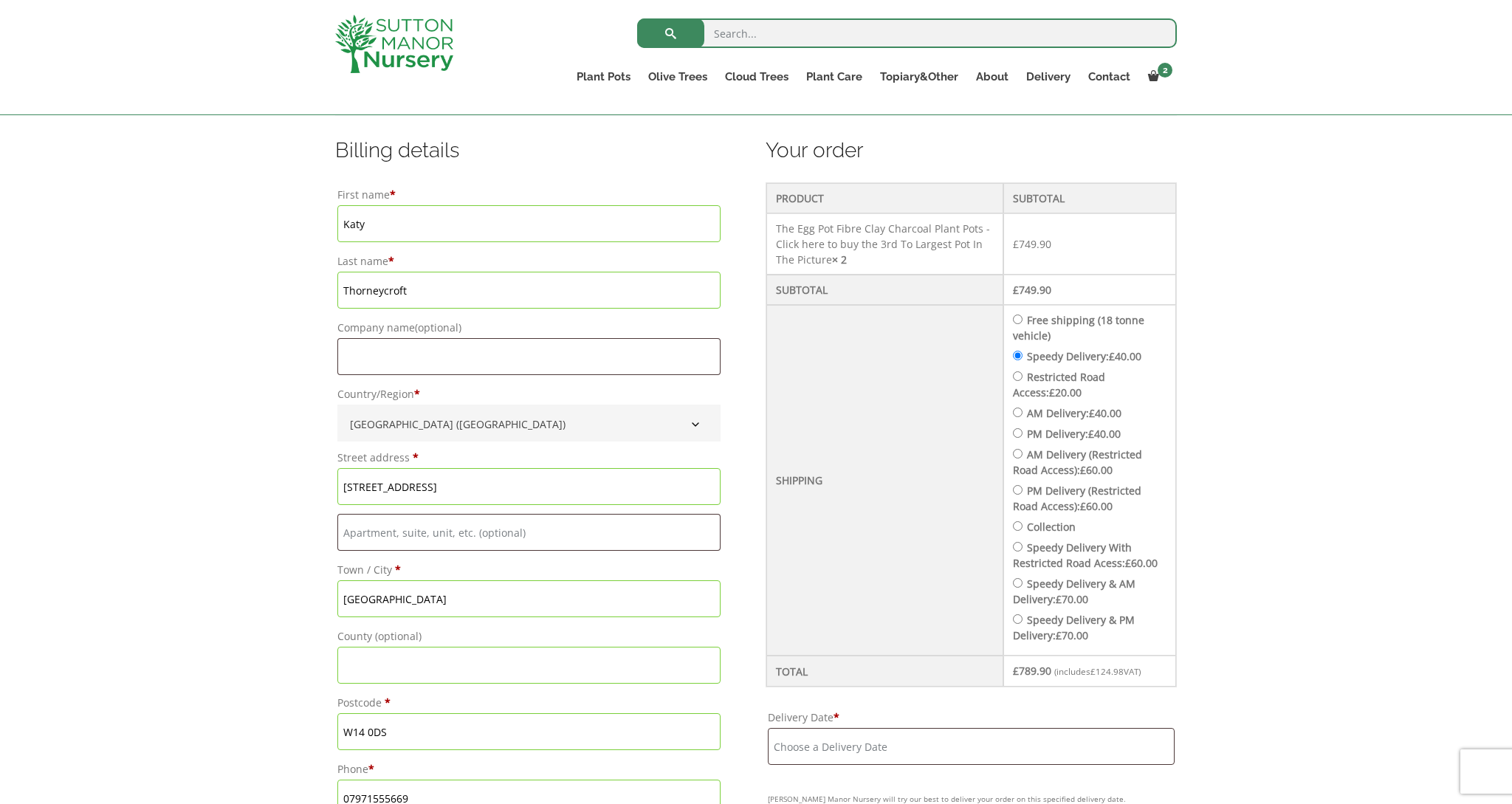
scroll to position [362, 0]
type textarea "Can reverse down drive through gates. Easier access past tennis court. if not p…"
click at [1031, 572] on li "Speedy Delivery With Restricted Road Acess: £ 60.00" at bounding box center [1089, 556] width 153 height 31
click at [1023, 552] on input "Speedy Delivery With Restricted Road Acess: £ 60.00" at bounding box center [1017, 547] width 10 height 10
radio input "true"
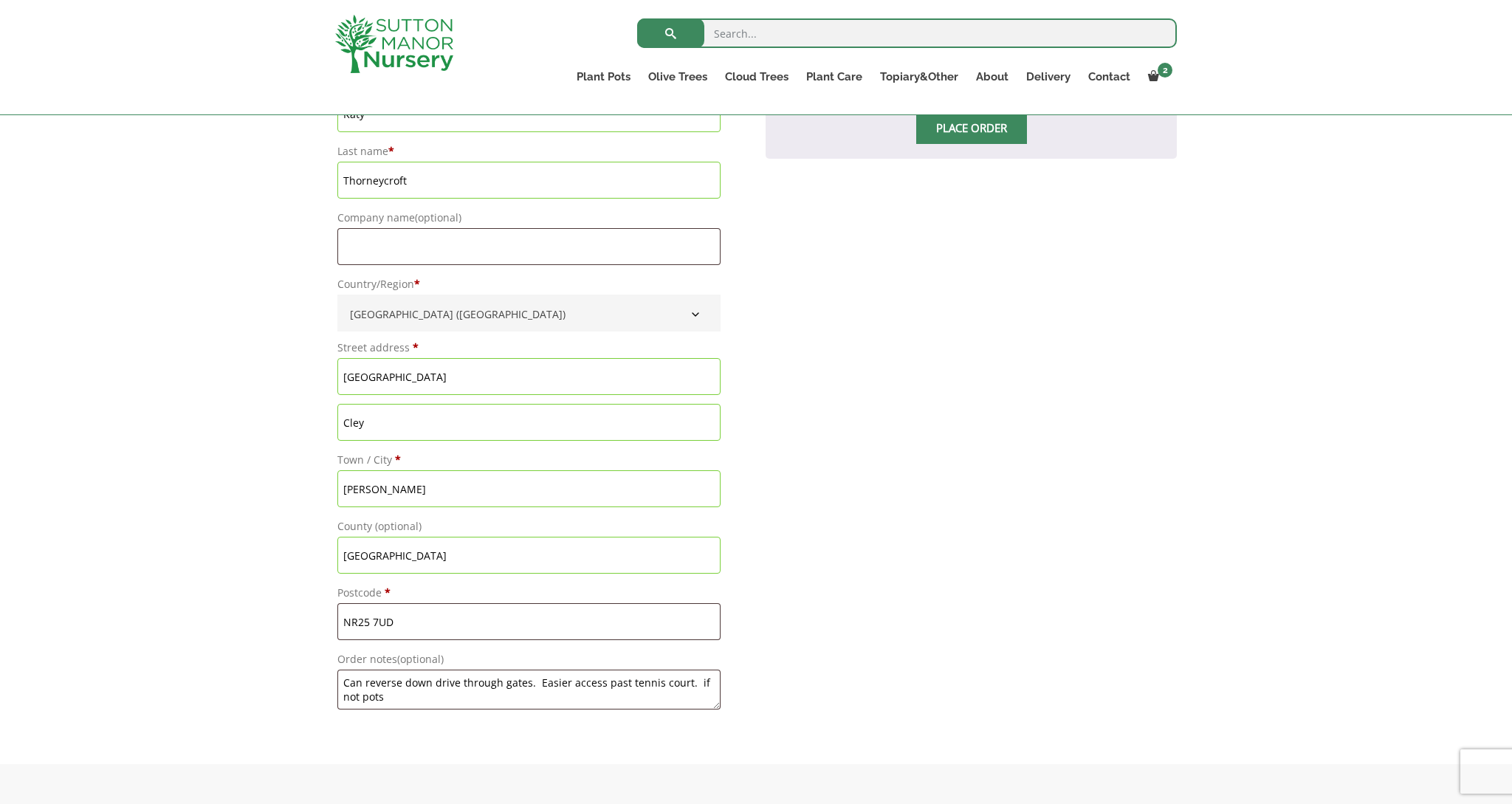
scroll to position [1227, 0]
drag, startPoint x: 692, startPoint y: 682, endPoint x: 695, endPoint y: 691, distance: 9.5
click at [695, 691] on textarea "Can reverse down drive through gates. Easier access past tennis court. if not p…" at bounding box center [529, 689] width 383 height 40
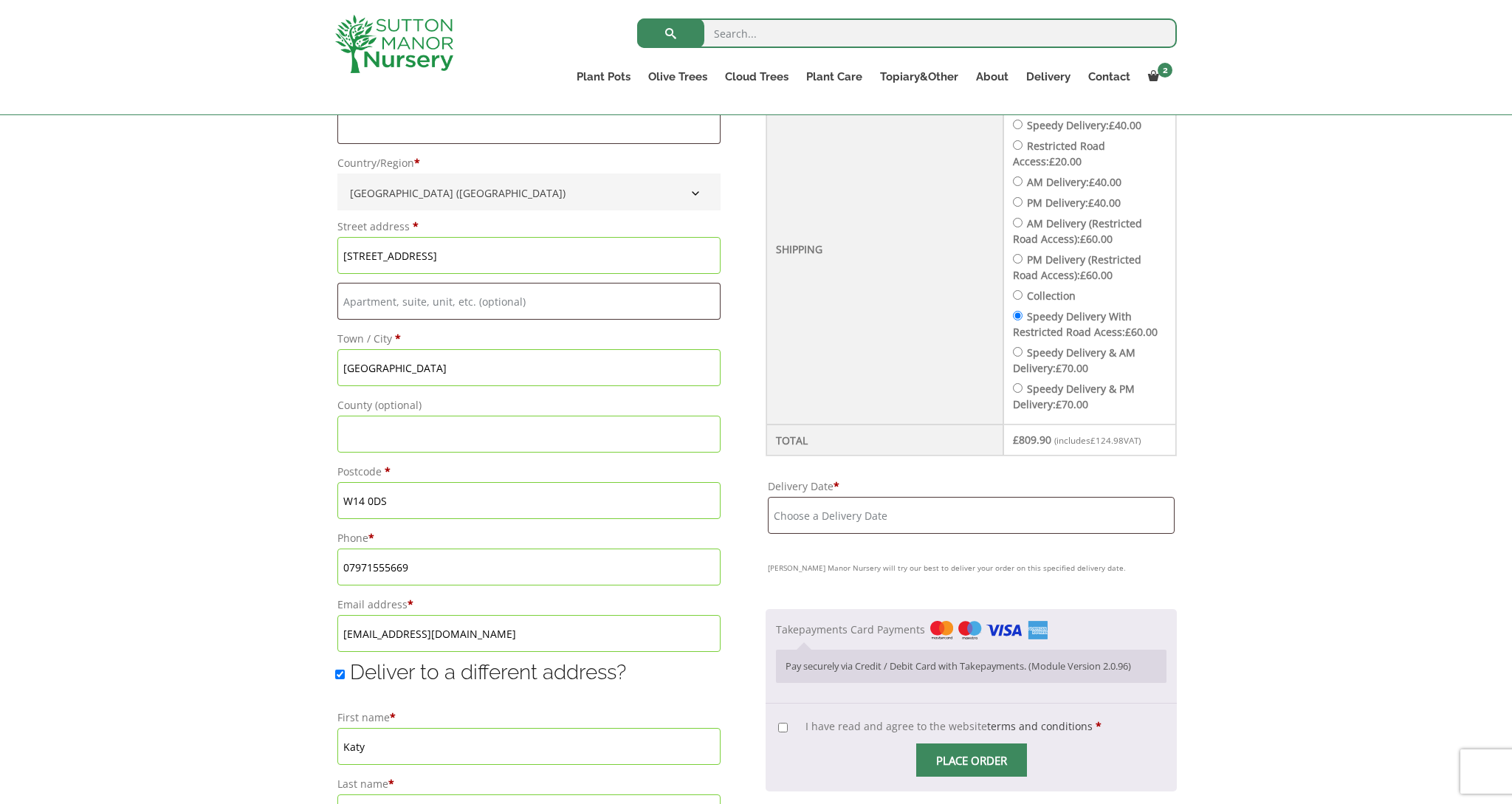
scroll to position [594, 0]
type textarea "Can reverse down drive through gates. Easier access past tennis court. Church L…"
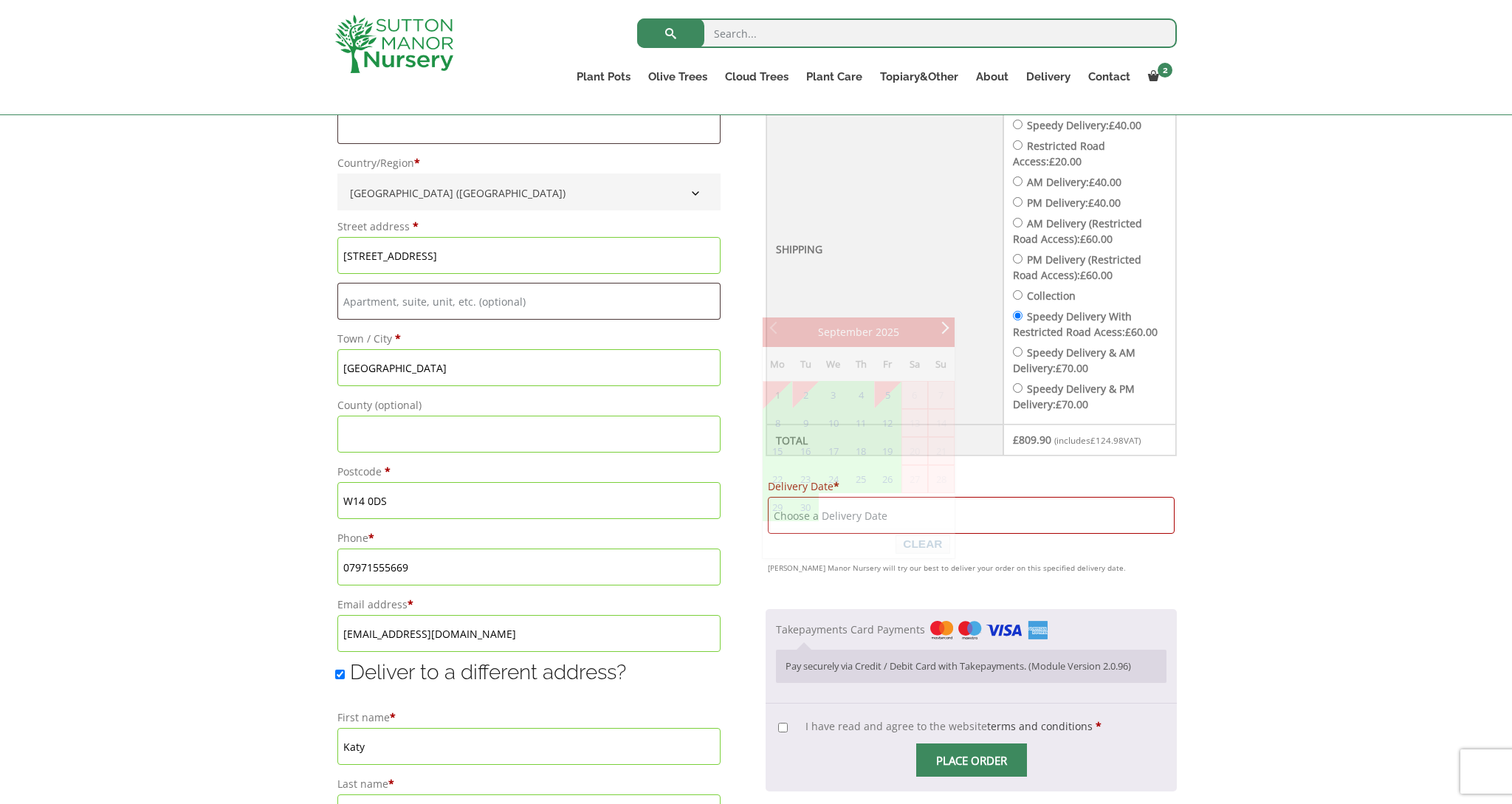
click at [1000, 534] on input "Delivery Date *" at bounding box center [971, 515] width 407 height 37
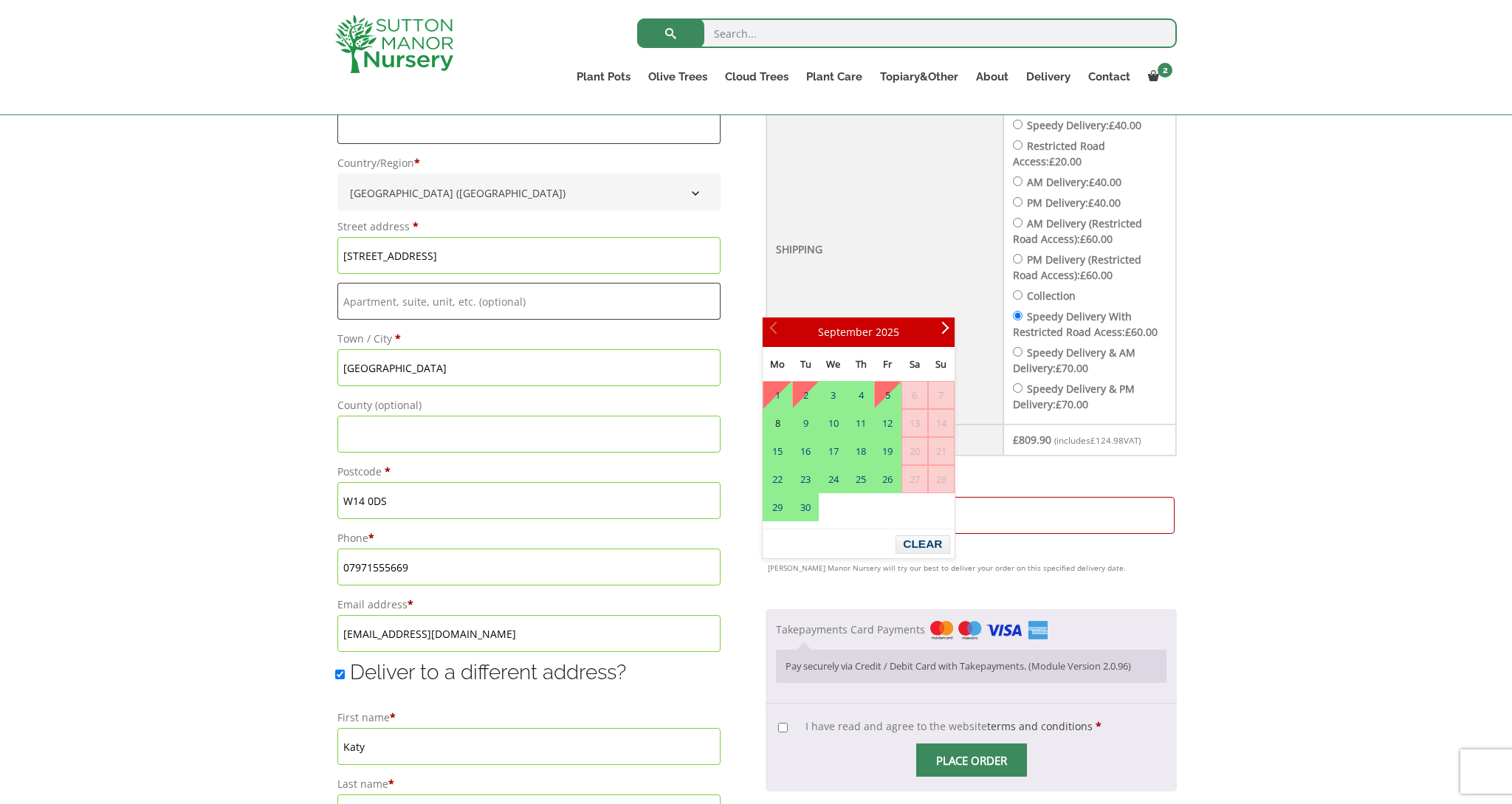
click at [777, 418] on link "8" at bounding box center [777, 423] width 28 height 27
type input "[DATE]"
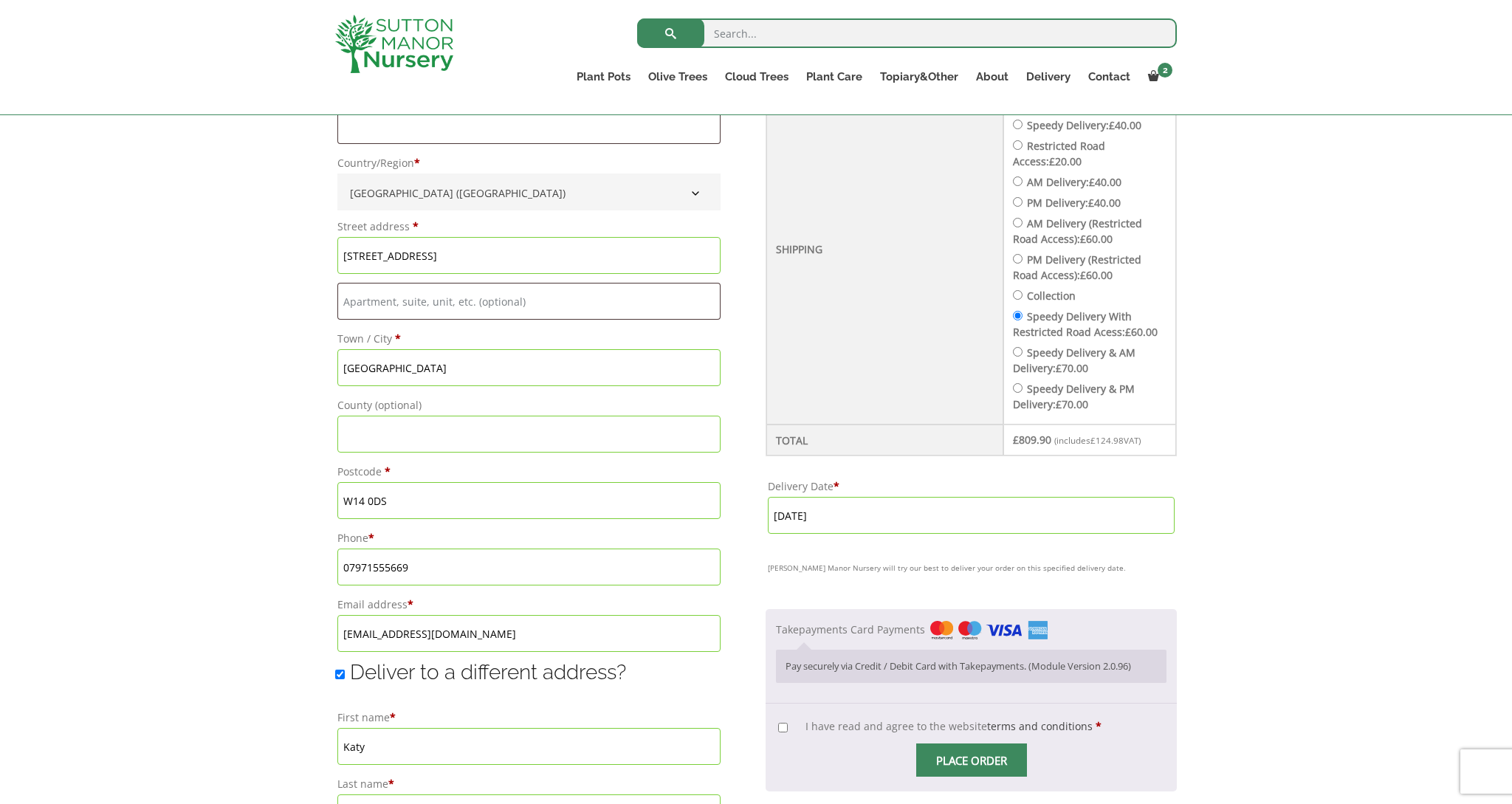
click at [1233, 481] on div "Have a coupon? Click here to enter your code Apply coupon Billing details First…" at bounding box center [756, 608] width 1512 height 1578
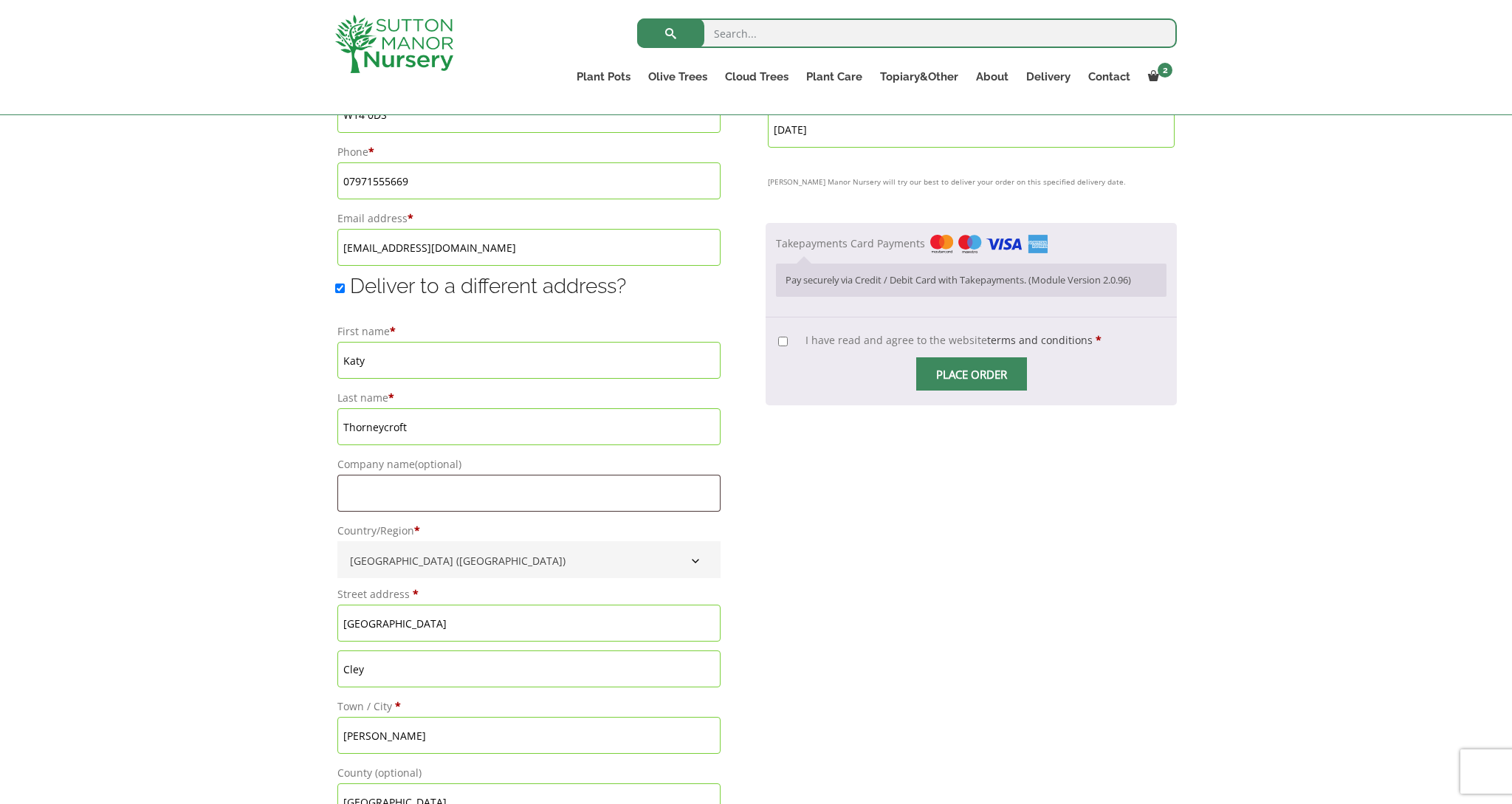
scroll to position [983, 0]
click at [778, 343] on input "I have read and agree to the website terms and conditions *" at bounding box center [783, 338] width 10 height 10
checkbox input "true"
click at [971, 371] on span "Checkout" at bounding box center [971, 371] width 0 height 0
click at [969, 386] on input "Place order" at bounding box center [971, 370] width 111 height 33
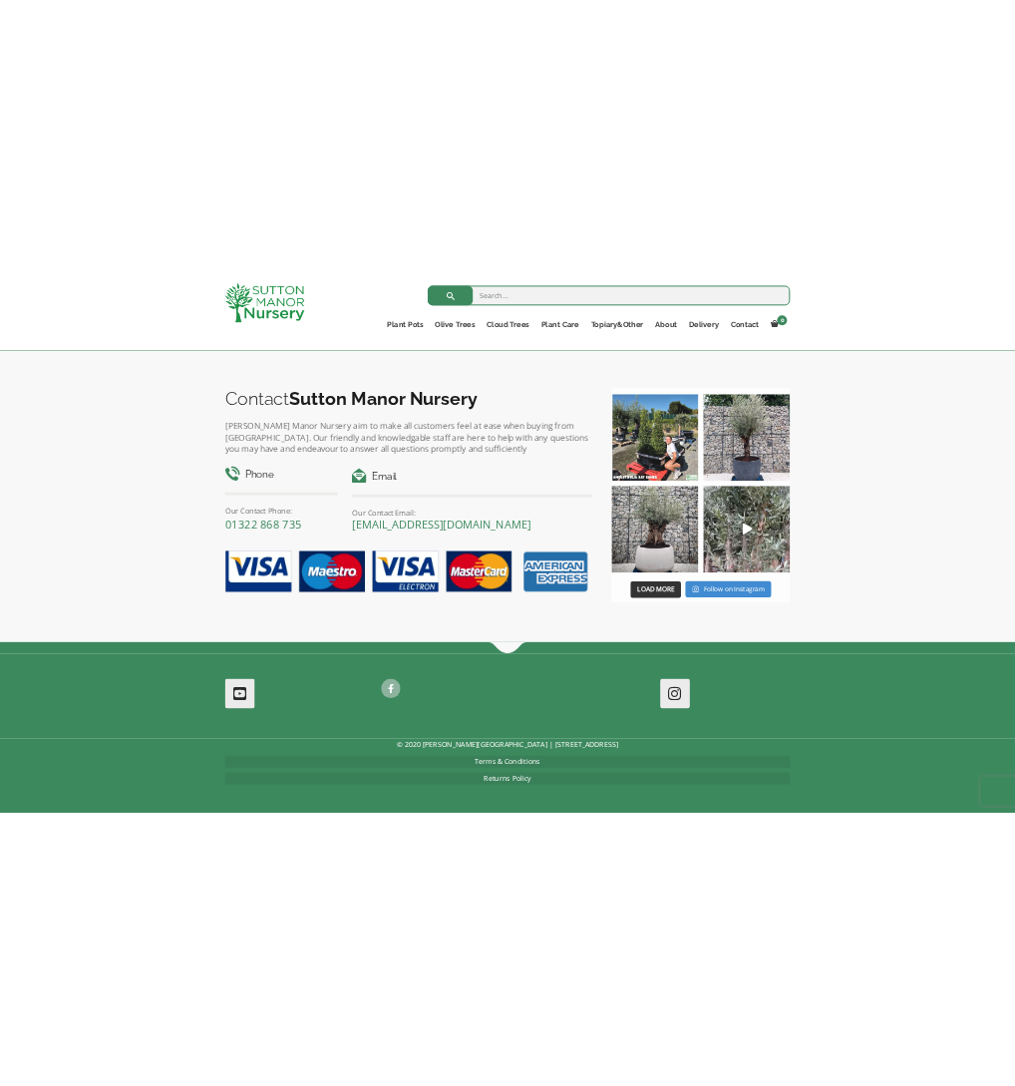
scroll to position [1428, 0]
